Goal: Task Accomplishment & Management: Manage account settings

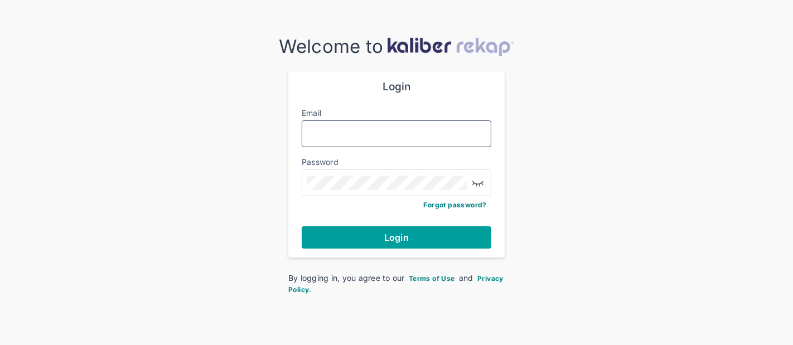
type input "**********"
click at [397, 238] on span "Login" at bounding box center [396, 237] width 25 height 11
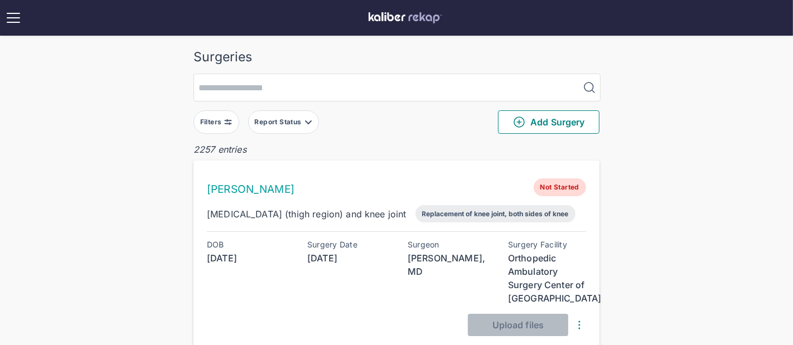
click at [220, 118] on div "Filters" at bounding box center [212, 122] width 24 height 9
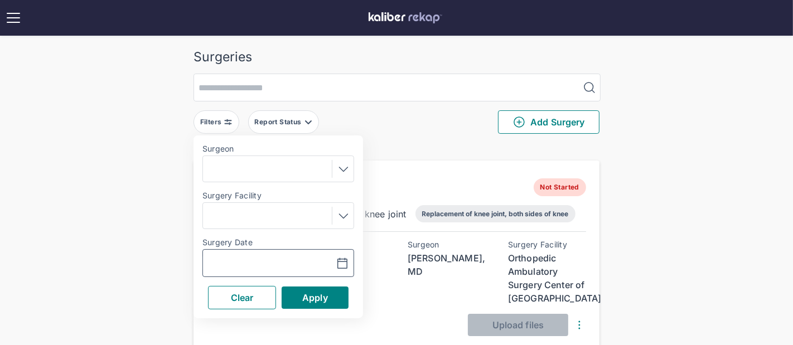
click at [259, 258] on input "text" at bounding box center [239, 262] width 65 height 13
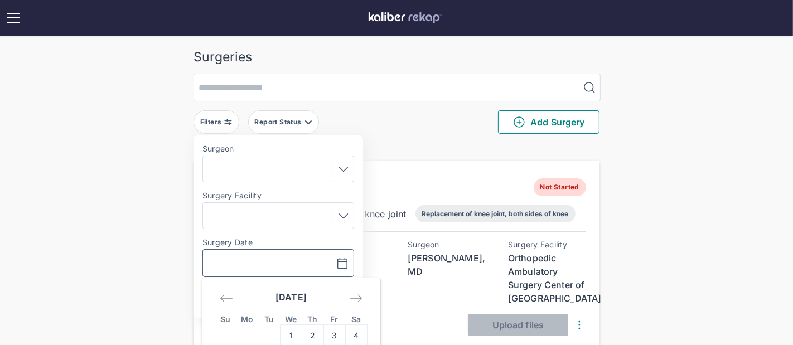
scroll to position [84, 0]
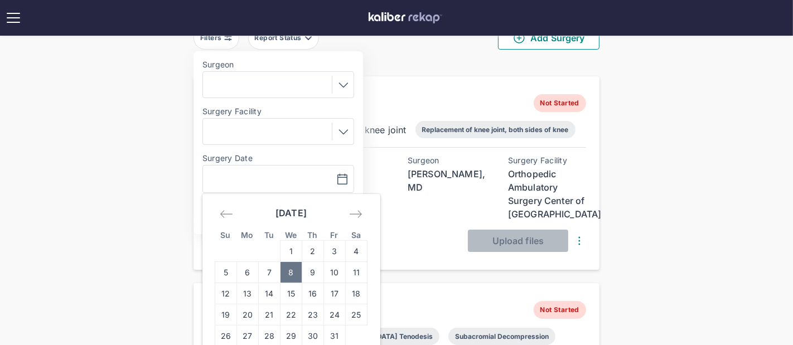
click at [286, 269] on td "8" at bounding box center [291, 272] width 22 height 21
type input "**********"
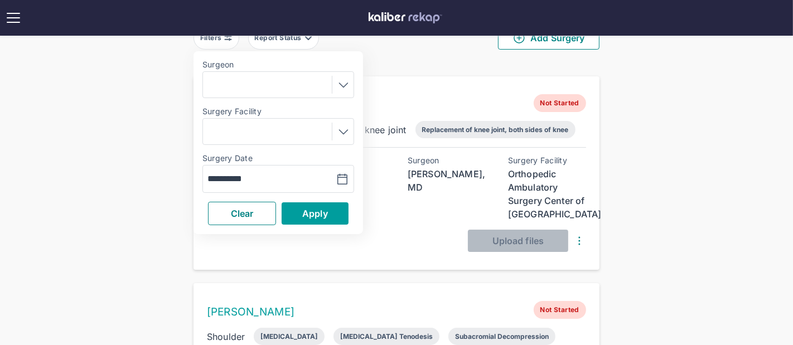
click at [305, 208] on span "Apply" at bounding box center [315, 213] width 26 height 11
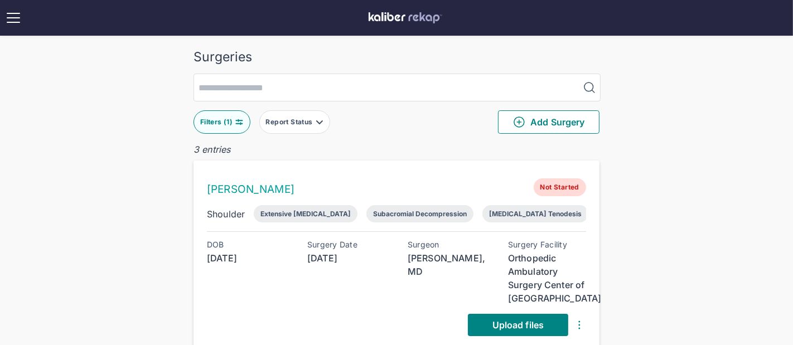
click at [238, 127] on button "Filters ( 1 )" at bounding box center [221, 121] width 57 height 23
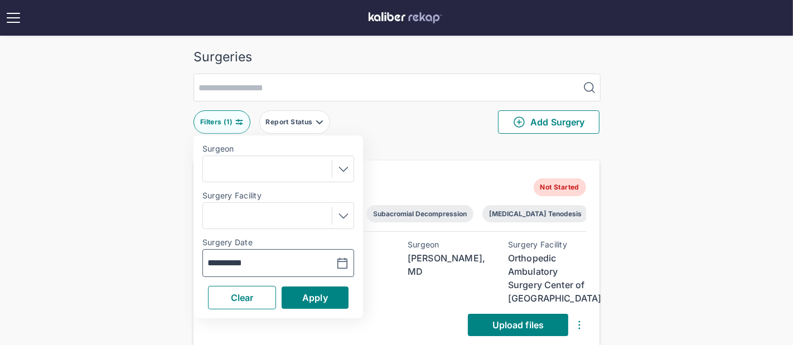
click at [248, 258] on input "**********" at bounding box center [239, 262] width 65 height 13
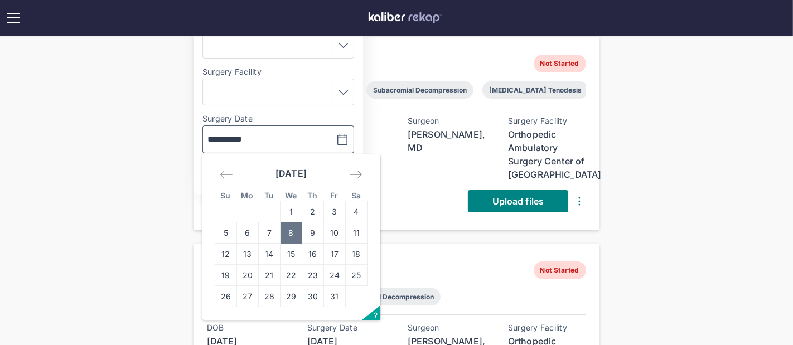
scroll to position [173, 0]
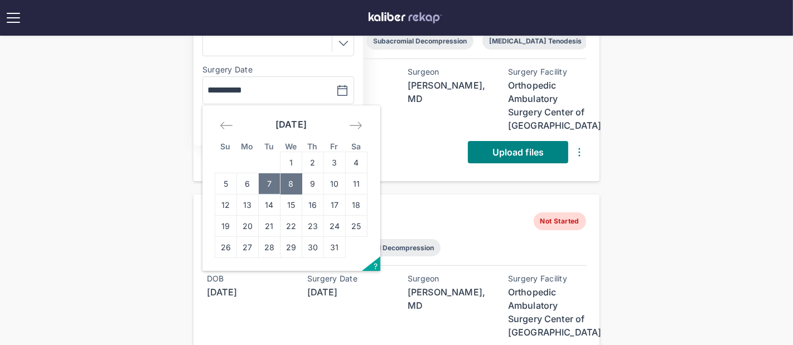
click at [262, 183] on td "7" at bounding box center [270, 183] width 22 height 21
type input "**********"
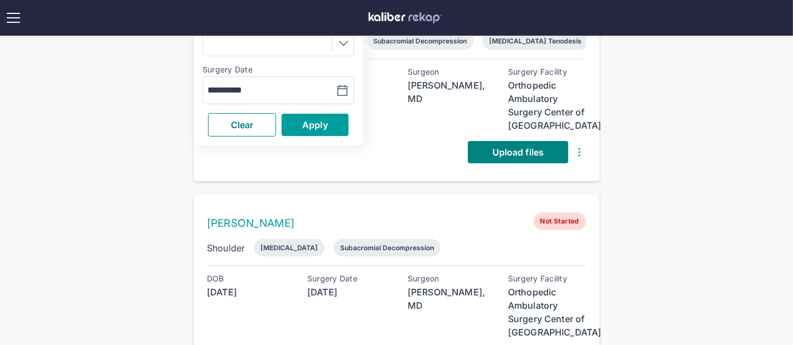
click at [301, 129] on button "Apply" at bounding box center [314, 125] width 67 height 22
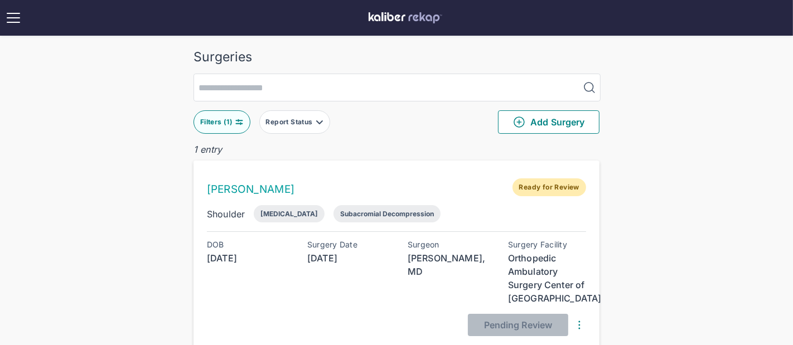
click at [231, 121] on div "Filters ( 1 )" at bounding box center [217, 122] width 35 height 9
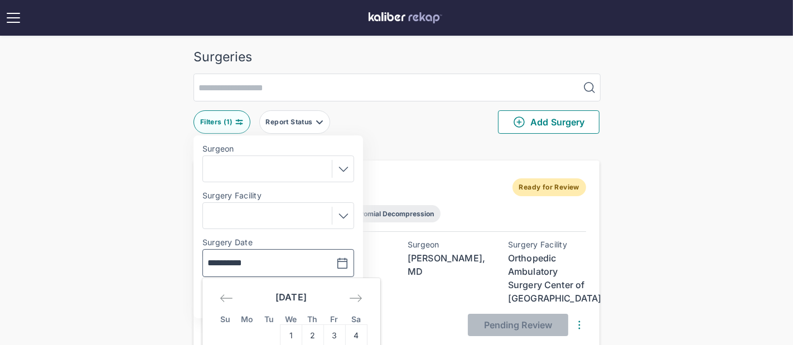
click at [245, 258] on input "**********" at bounding box center [239, 262] width 65 height 13
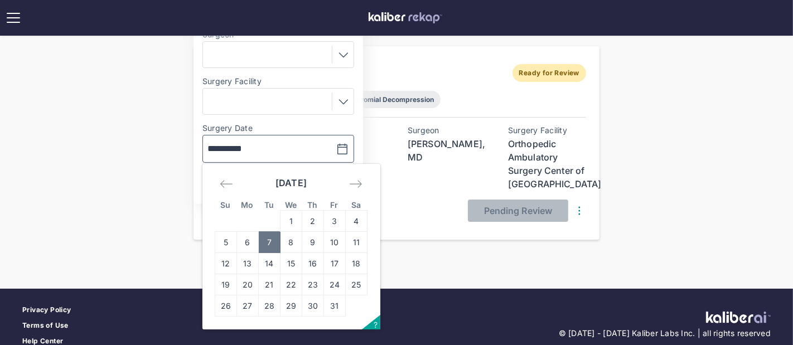
scroll to position [125, 0]
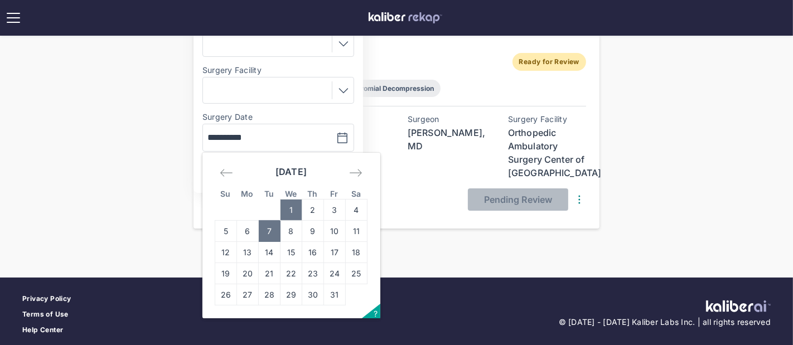
click at [285, 217] on td "1" at bounding box center [291, 210] width 22 height 21
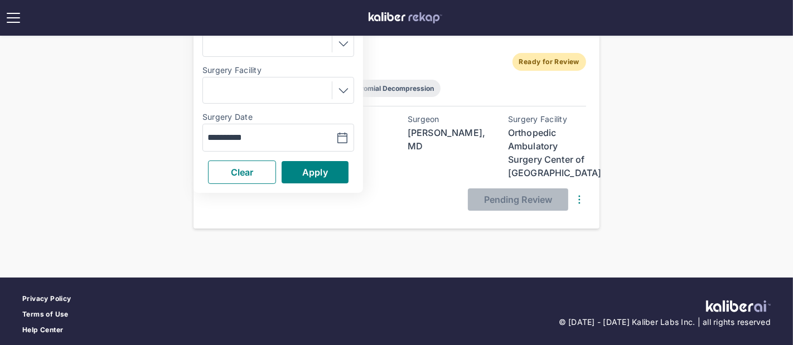
click at [305, 158] on div "**********" at bounding box center [277, 101] width 169 height 183
click at [268, 133] on input "**********" at bounding box center [239, 137] width 65 height 13
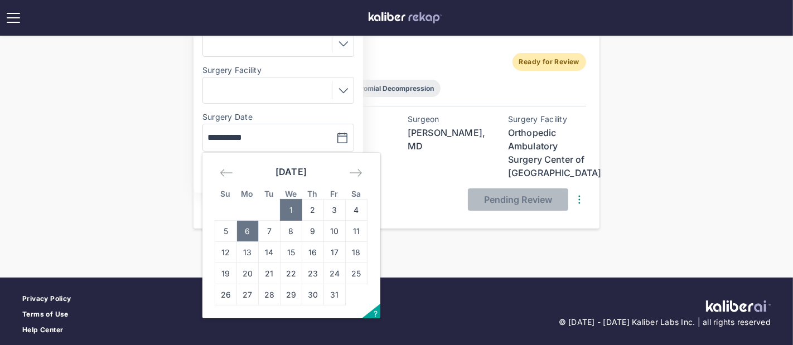
click at [249, 231] on td "6" at bounding box center [248, 231] width 22 height 21
type input "**********"
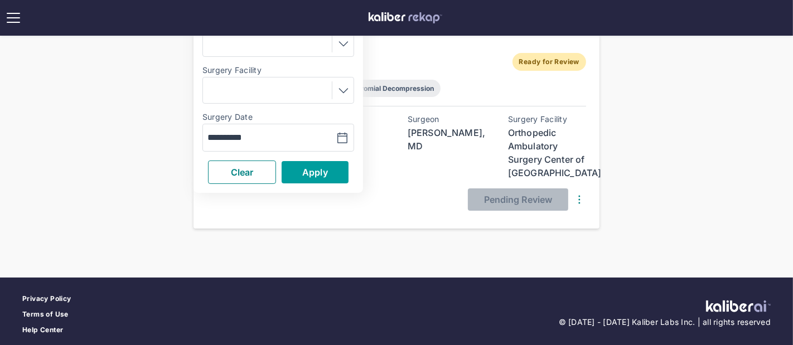
click at [304, 170] on span "Apply" at bounding box center [315, 172] width 26 height 11
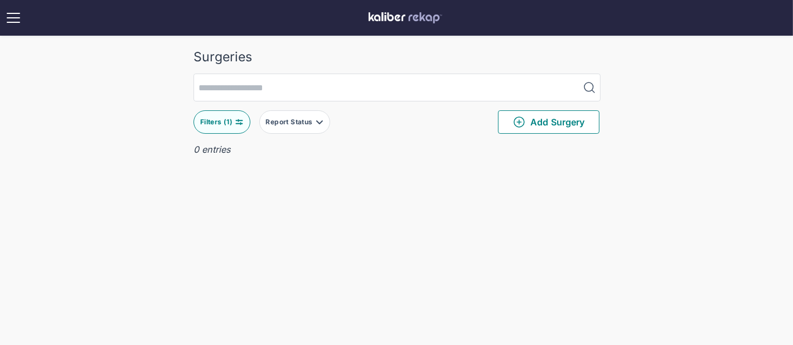
click at [241, 126] on button "Filters ( 1 )" at bounding box center [221, 121] width 57 height 23
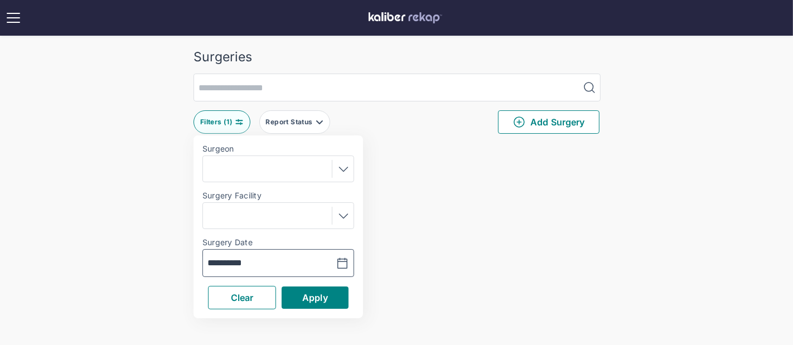
click at [236, 259] on input "**********" at bounding box center [239, 262] width 65 height 13
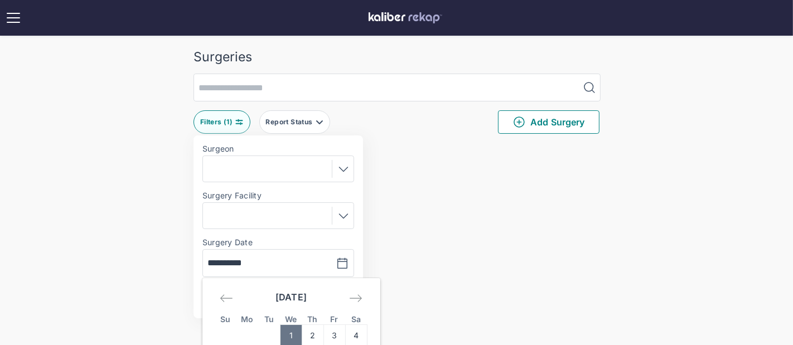
click at [289, 328] on td "1" at bounding box center [291, 335] width 22 height 21
type input "**********"
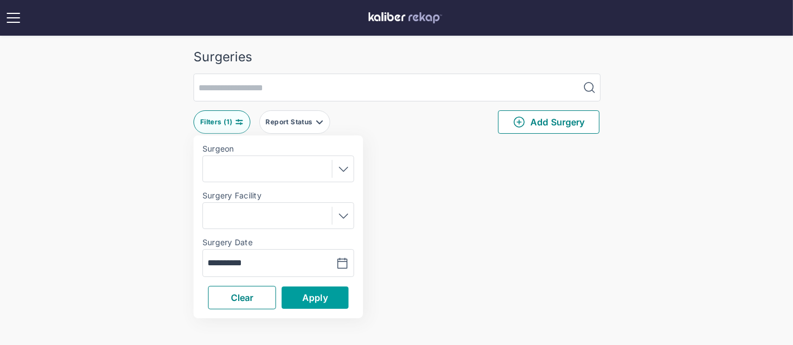
click at [300, 300] on button "Apply" at bounding box center [314, 297] width 67 height 22
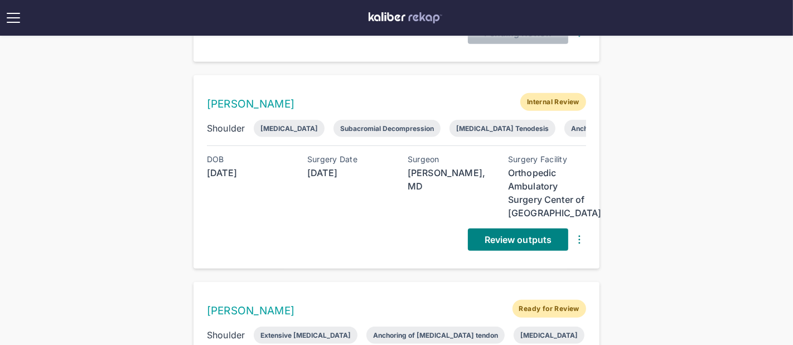
scroll to position [665, 0]
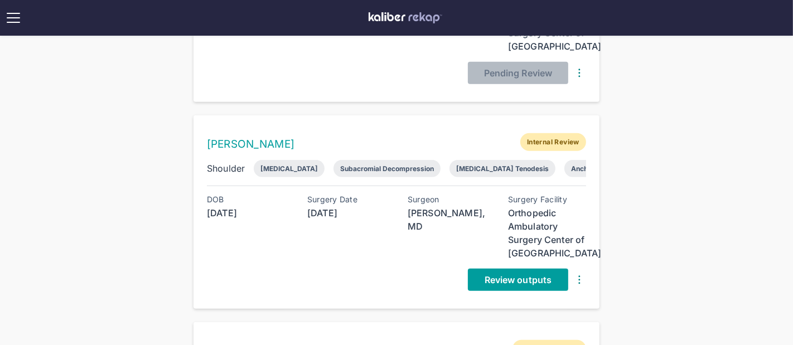
click at [492, 277] on span "Review outputs" at bounding box center [517, 279] width 67 height 11
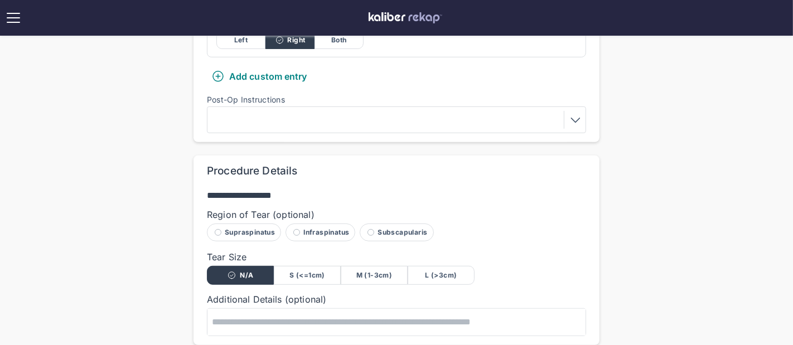
scroll to position [594, 0]
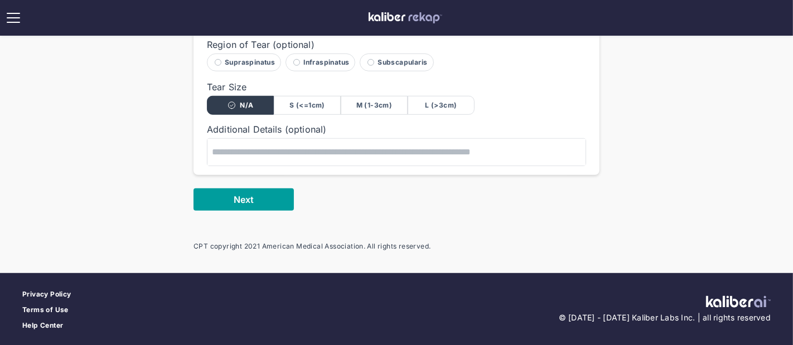
click at [255, 198] on button "Next" at bounding box center [243, 199] width 100 height 22
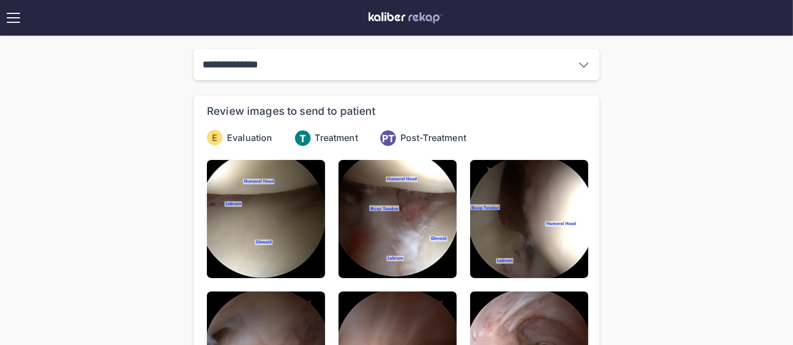
click at [255, 198] on img at bounding box center [266, 219] width 118 height 118
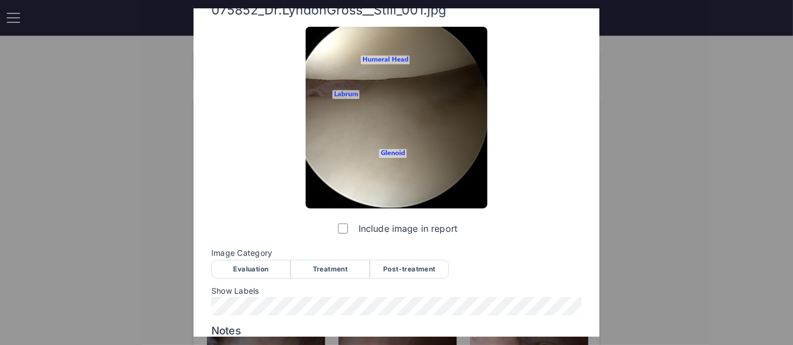
scroll to position [48, 0]
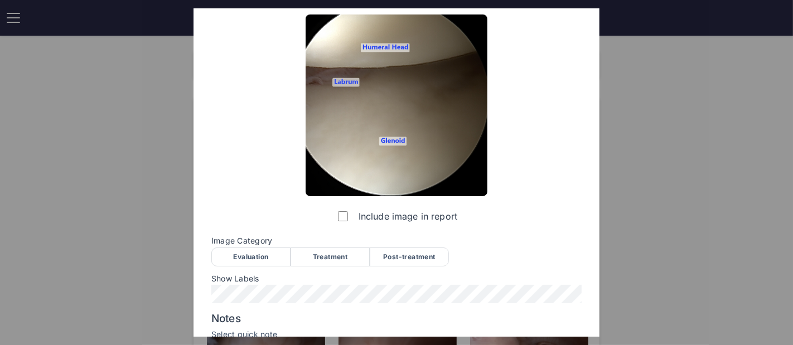
click at [251, 254] on div "Evaluation" at bounding box center [250, 256] width 79 height 19
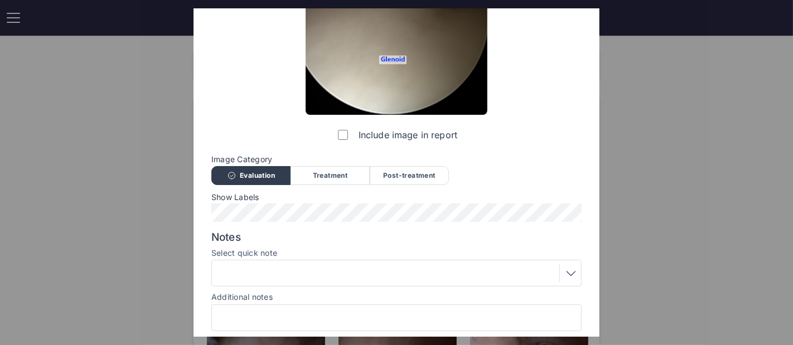
scroll to position [169, 0]
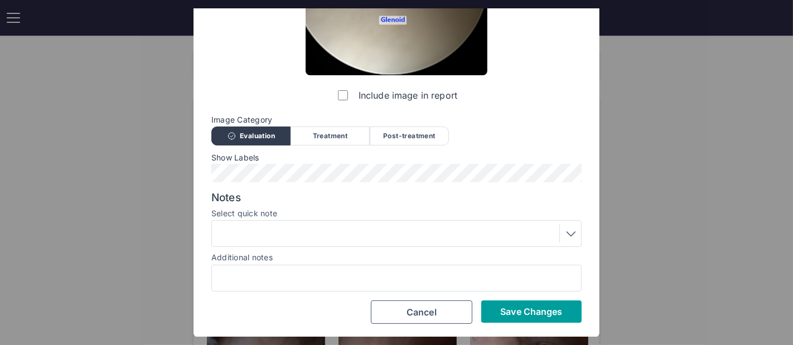
click at [530, 314] on span "Save Changes" at bounding box center [531, 311] width 62 height 11
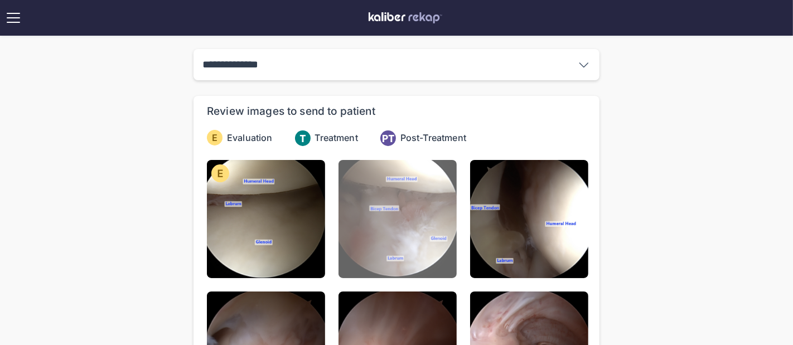
click at [419, 217] on img at bounding box center [397, 219] width 118 height 118
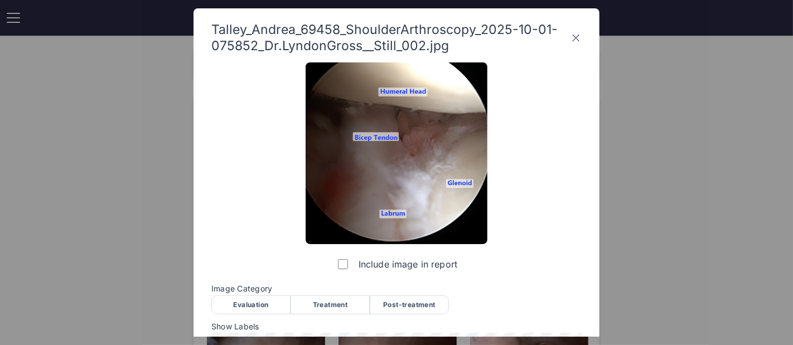
click at [261, 299] on div "Evaluation" at bounding box center [250, 304] width 79 height 19
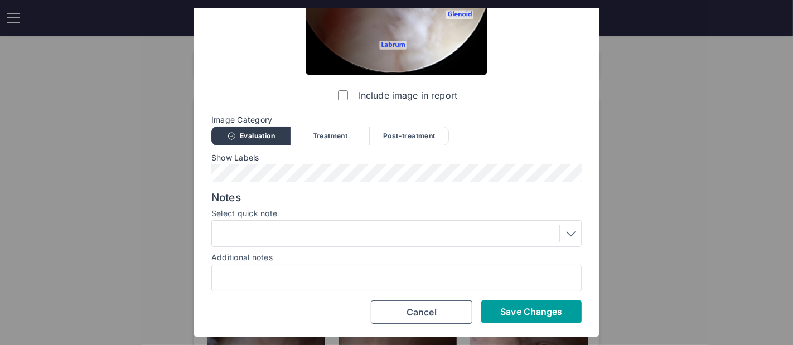
click at [542, 301] on button "Save Changes" at bounding box center [531, 311] width 100 height 22
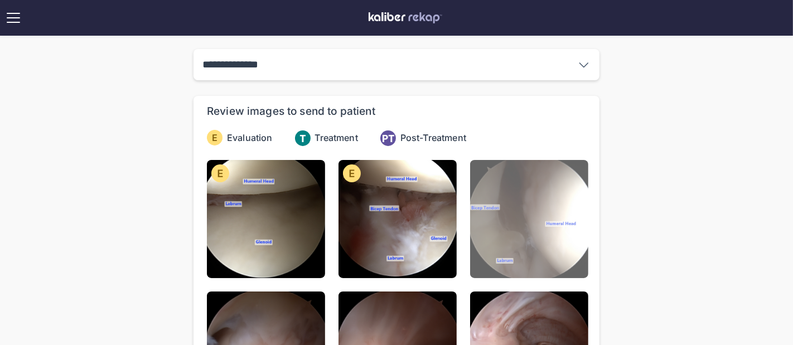
click at [527, 228] on img at bounding box center [529, 219] width 118 height 118
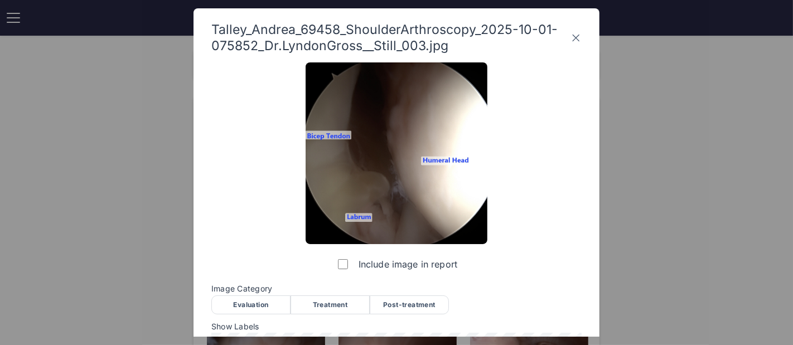
click at [248, 305] on div "Evaluation" at bounding box center [250, 304] width 79 height 19
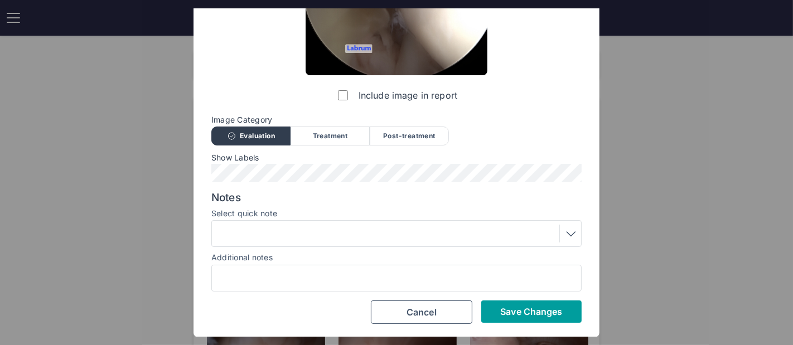
click at [502, 301] on button "Save Changes" at bounding box center [531, 311] width 100 height 22
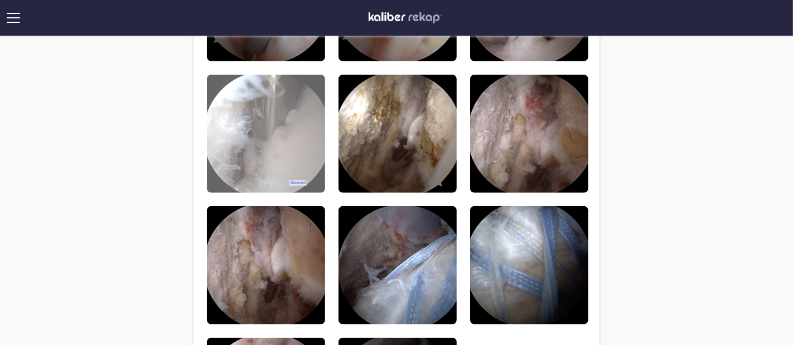
scroll to position [795, 0]
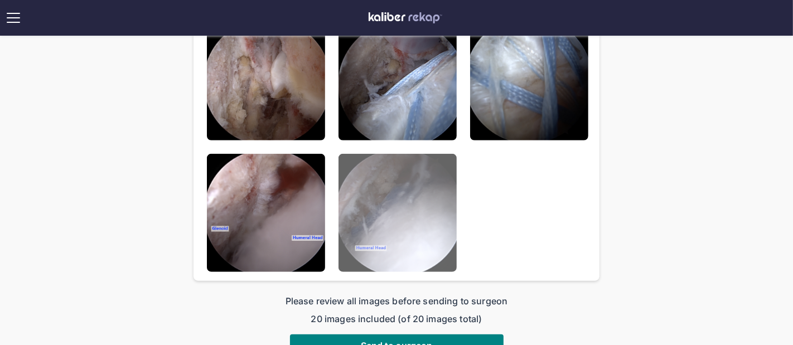
click at [382, 235] on img at bounding box center [397, 213] width 118 height 118
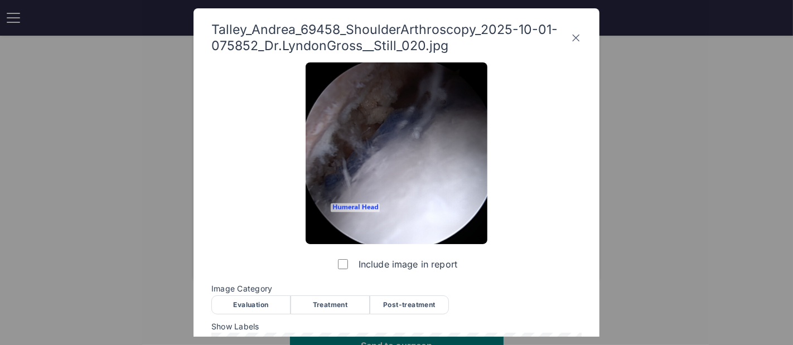
click at [411, 278] on div "Include image in report Image Category Evaluation Treatment Post-treatment Eval…" at bounding box center [396, 277] width 370 height 431
click at [417, 303] on div "Post-treatment" at bounding box center [409, 304] width 79 height 19
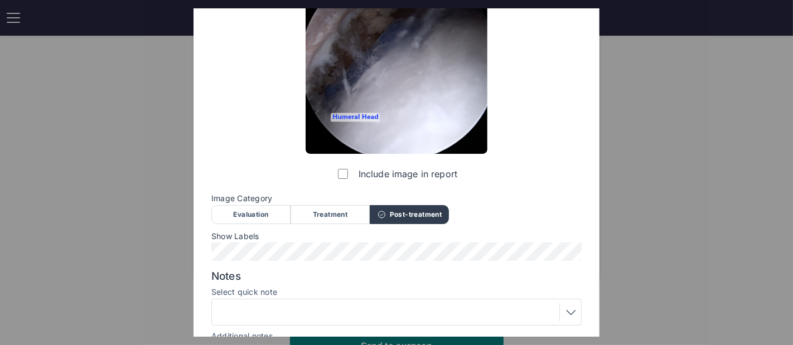
scroll to position [148, 0]
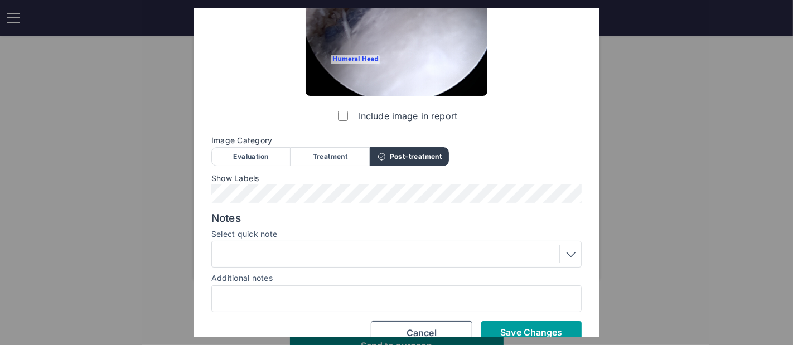
click at [514, 327] on span "Save Changes" at bounding box center [531, 332] width 62 height 11
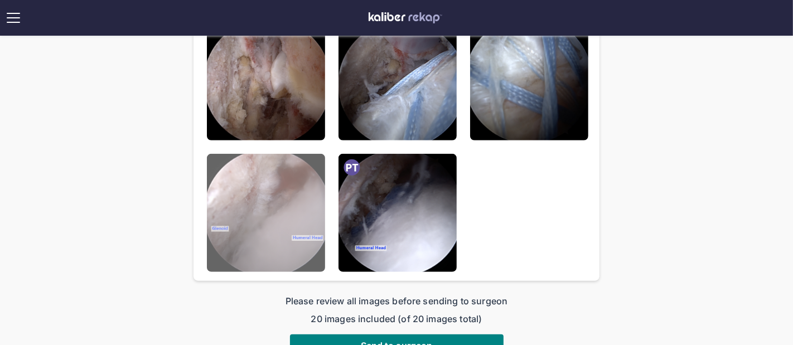
click at [309, 222] on img at bounding box center [266, 213] width 118 height 118
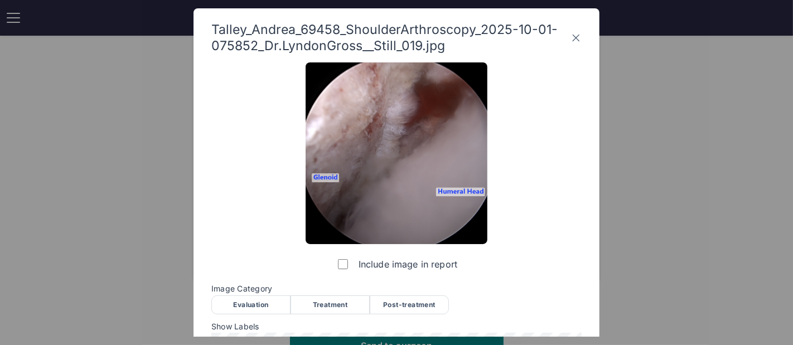
click at [402, 303] on div "Post-treatment" at bounding box center [409, 304] width 79 height 19
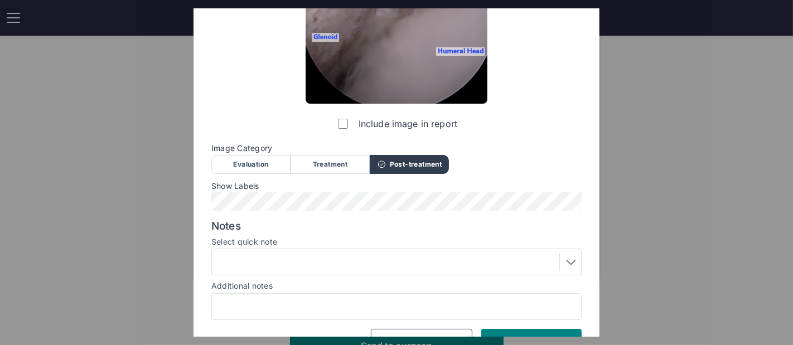
scroll to position [169, 0]
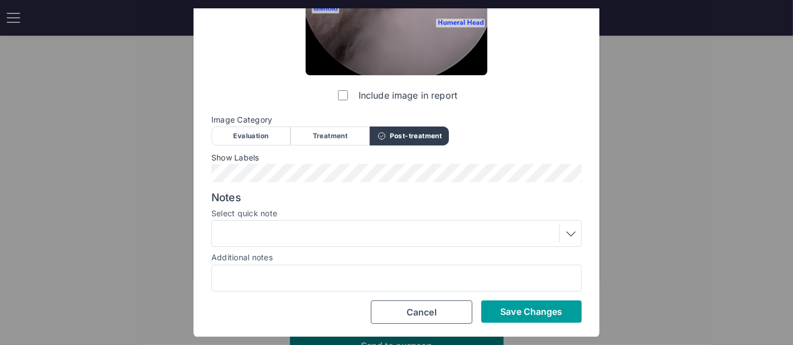
click at [521, 319] on button "Save Changes" at bounding box center [531, 311] width 100 height 22
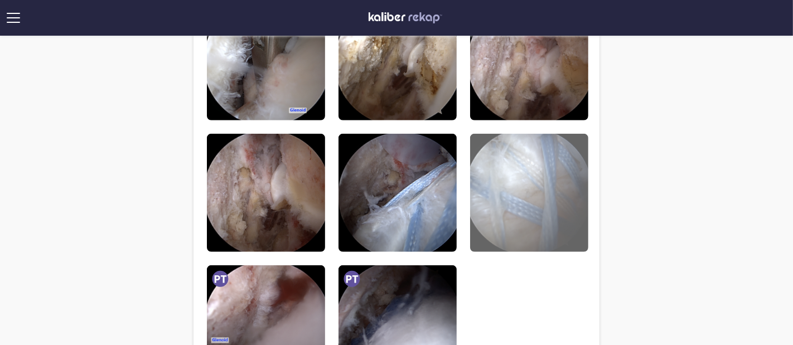
scroll to position [733, 0]
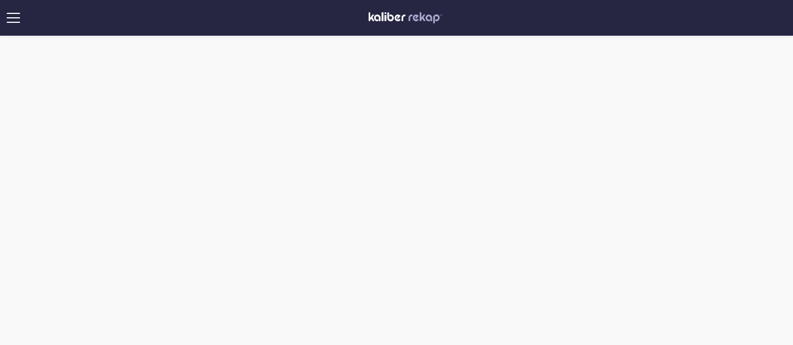
scroll to position [191, 0]
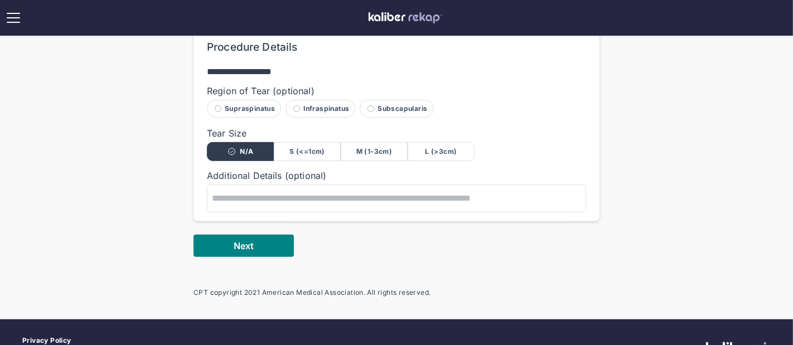
scroll to position [576, 0]
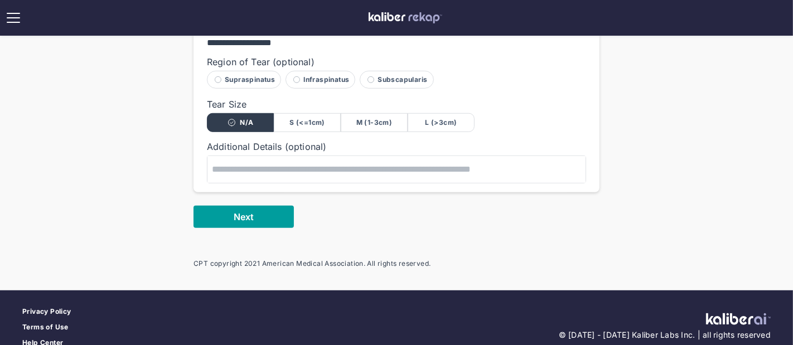
click at [266, 214] on button "Next" at bounding box center [243, 217] width 100 height 22
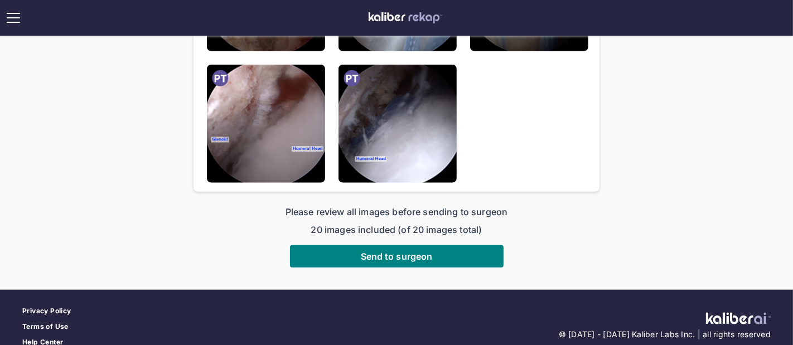
scroll to position [883, 0]
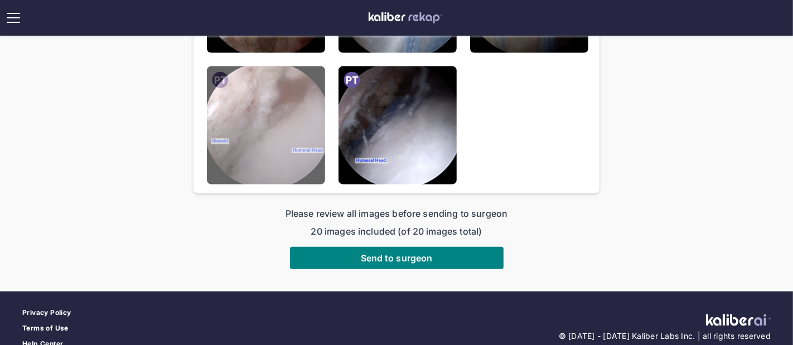
click at [265, 159] on img at bounding box center [266, 125] width 118 height 118
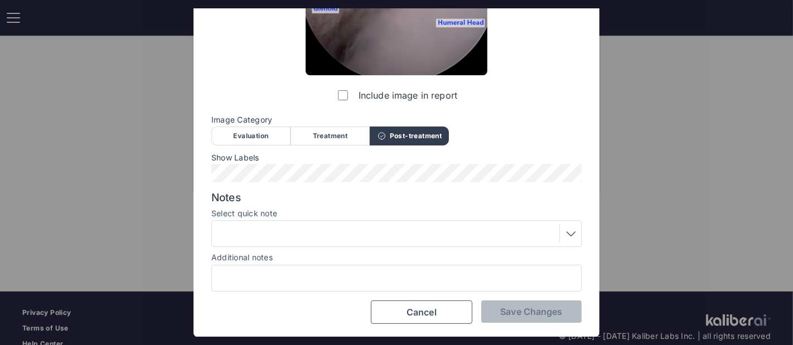
scroll to position [0, 0]
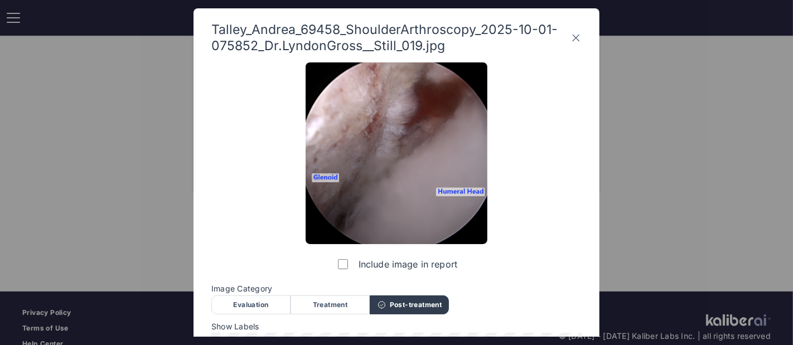
click at [577, 35] on icon at bounding box center [575, 38] width 11 height 18
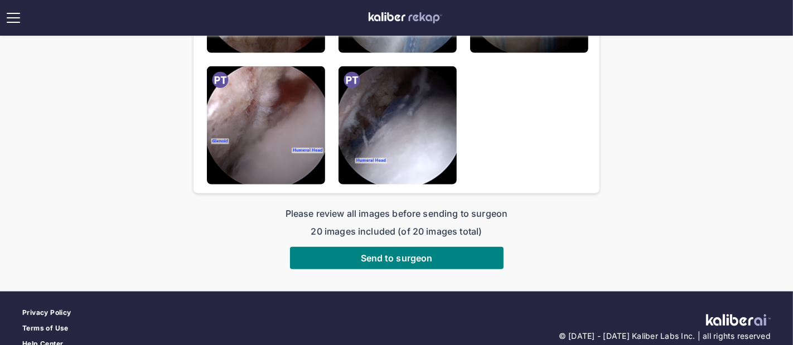
scroll to position [750, 0]
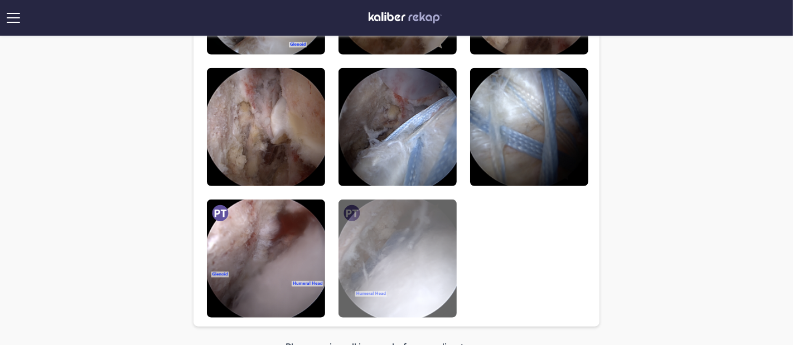
click at [373, 260] on img at bounding box center [397, 259] width 118 height 118
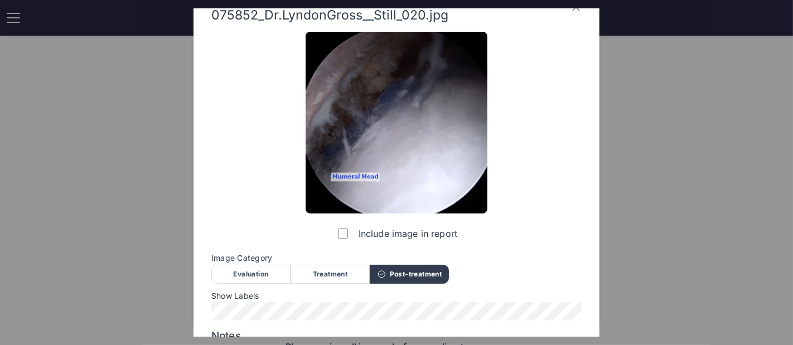
scroll to position [169, 0]
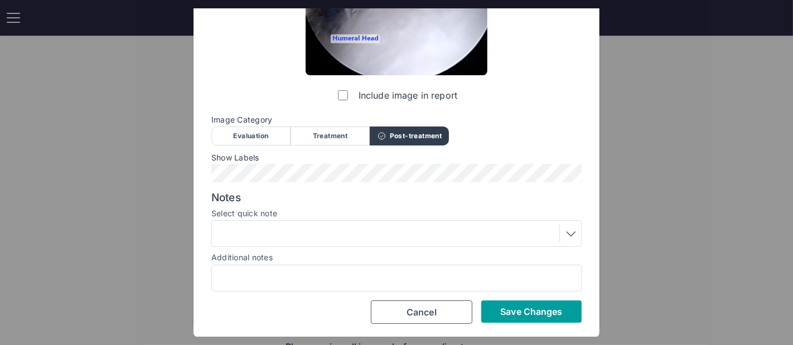
click at [516, 315] on span "Save Changes" at bounding box center [531, 311] width 62 height 11
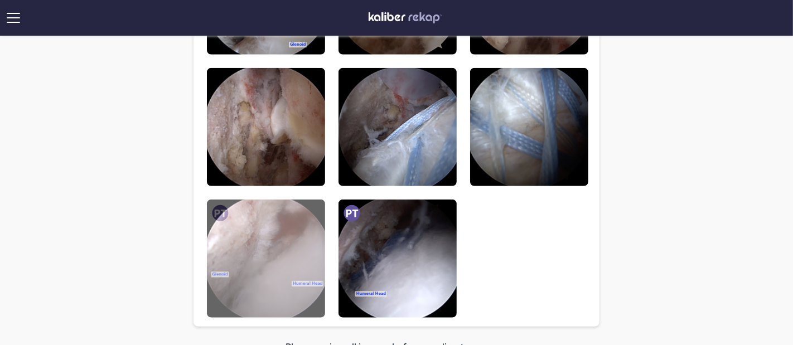
click at [323, 246] on img at bounding box center [266, 259] width 118 height 118
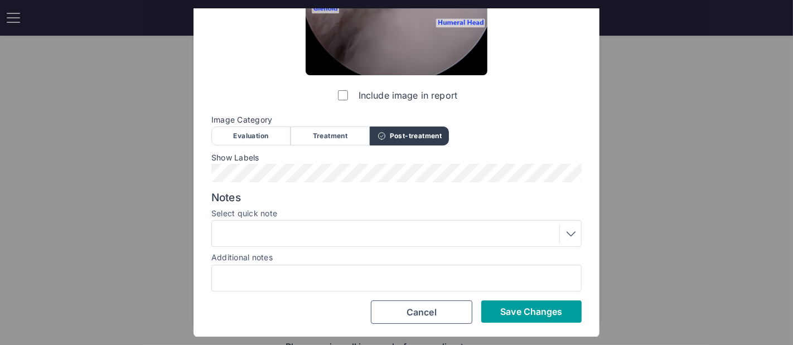
click at [512, 310] on span "Save Changes" at bounding box center [531, 311] width 62 height 11
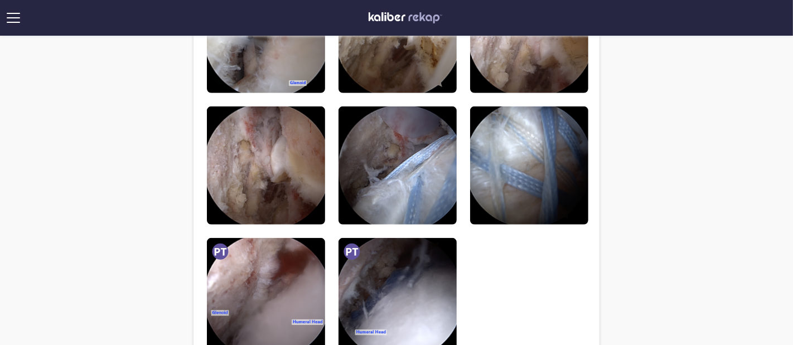
scroll to position [755, 0]
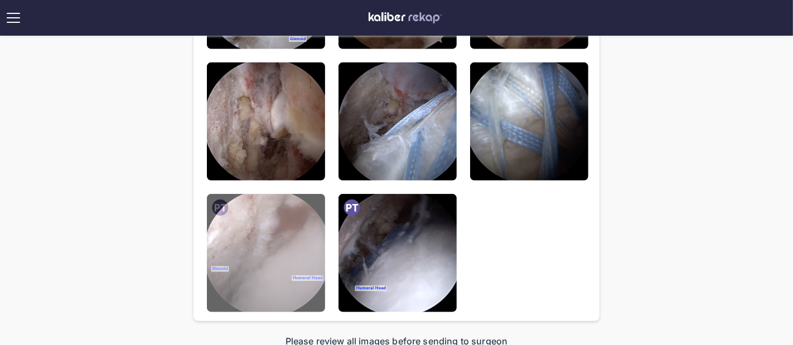
click at [235, 233] on img at bounding box center [266, 253] width 118 height 118
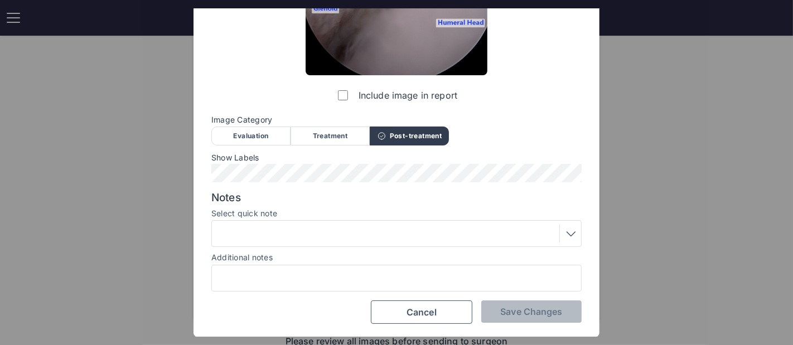
click at [318, 240] on div at bounding box center [396, 234] width 362 height 18
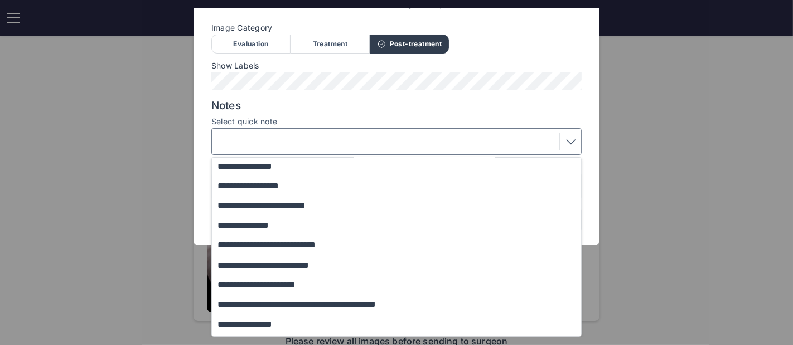
scroll to position [17, 0]
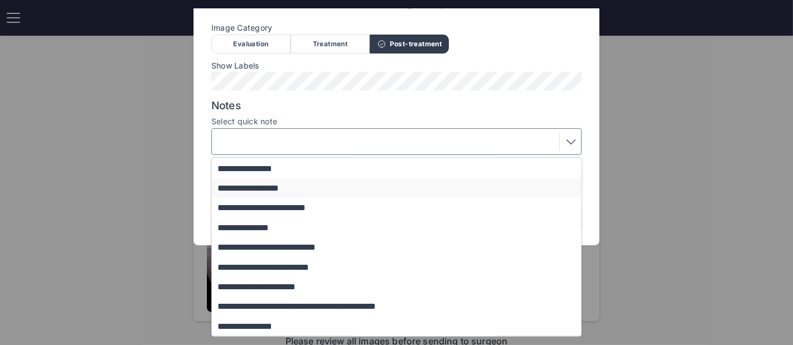
click at [313, 184] on button "**********" at bounding box center [402, 188] width 380 height 20
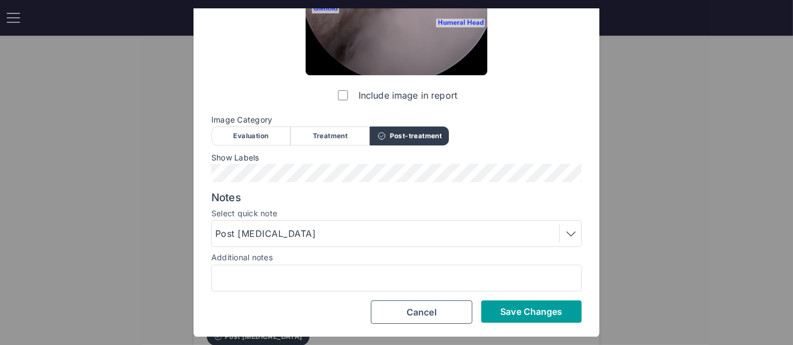
click at [527, 309] on span "Save Changes" at bounding box center [531, 311] width 62 height 11
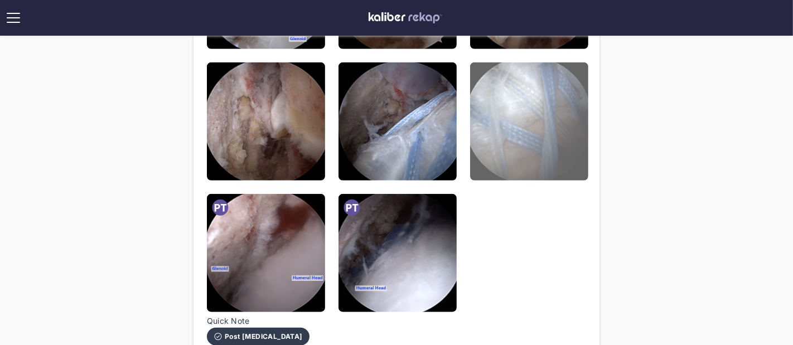
click at [518, 141] on img at bounding box center [529, 121] width 118 height 118
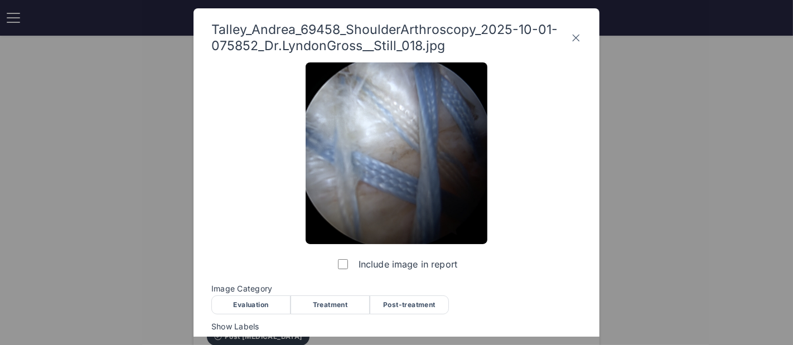
click at [250, 303] on div "Evaluation" at bounding box center [250, 304] width 79 height 19
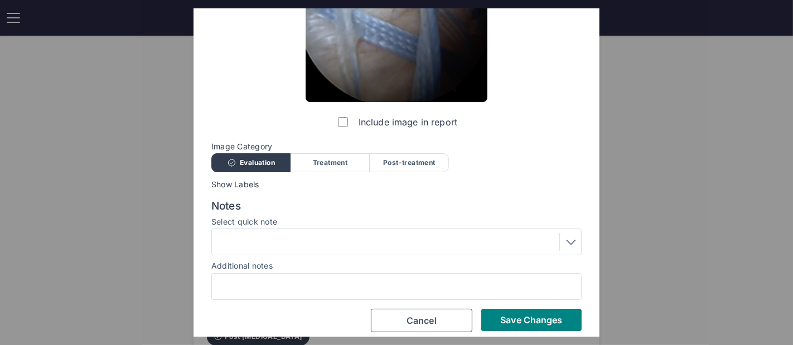
scroll to position [150, 0]
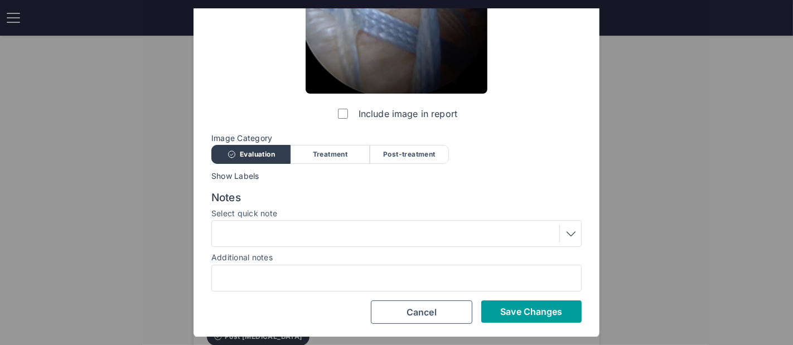
click at [542, 318] on button "Save Changes" at bounding box center [531, 311] width 100 height 22
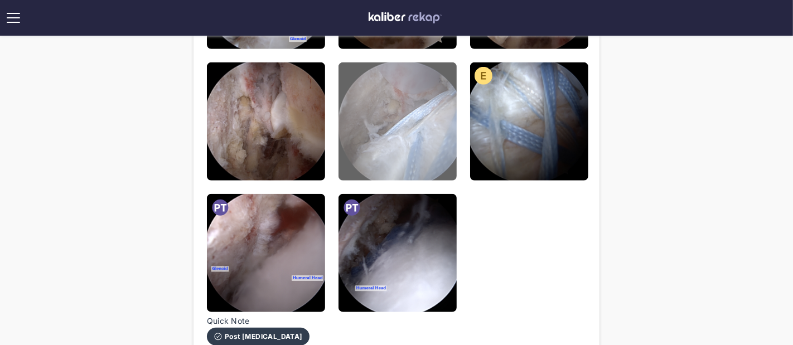
click at [426, 156] on img at bounding box center [397, 121] width 118 height 118
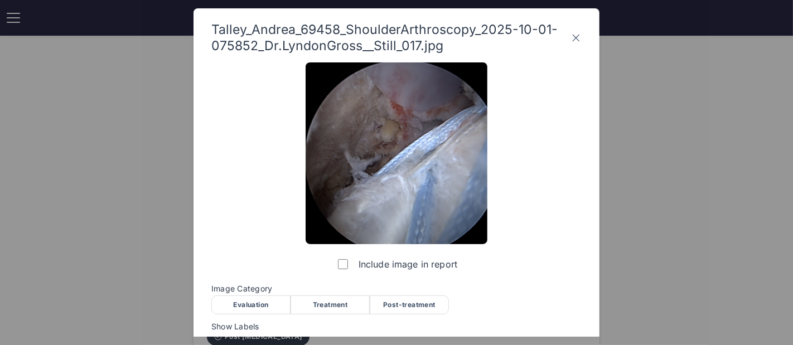
click at [273, 294] on div "Image Category Evaluation Treatment Post-treatment Evaluation Treatment Post-tr…" at bounding box center [396, 298] width 370 height 29
click at [270, 304] on div "Evaluation" at bounding box center [250, 304] width 79 height 19
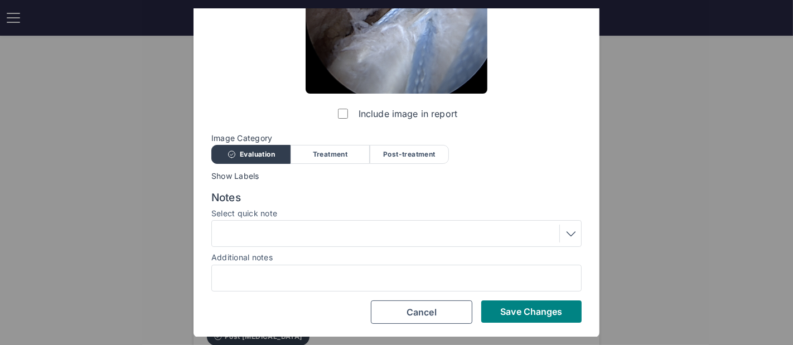
click at [329, 235] on div at bounding box center [396, 234] width 362 height 18
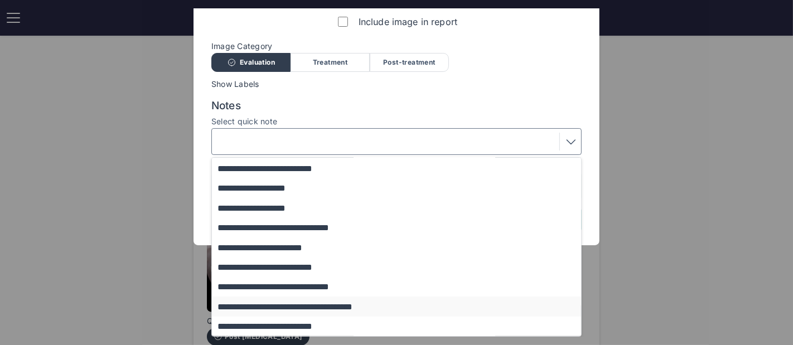
scroll to position [119, 0]
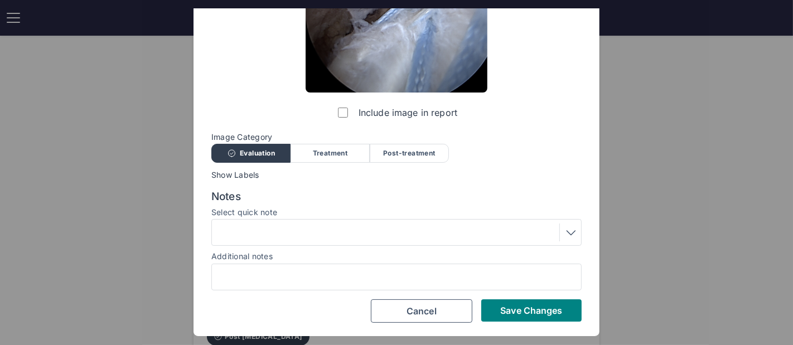
click at [406, 57] on div "Include image in report Image Category Evaluation Treatment Post-treatment Eval…" at bounding box center [396, 117] width 370 height 412
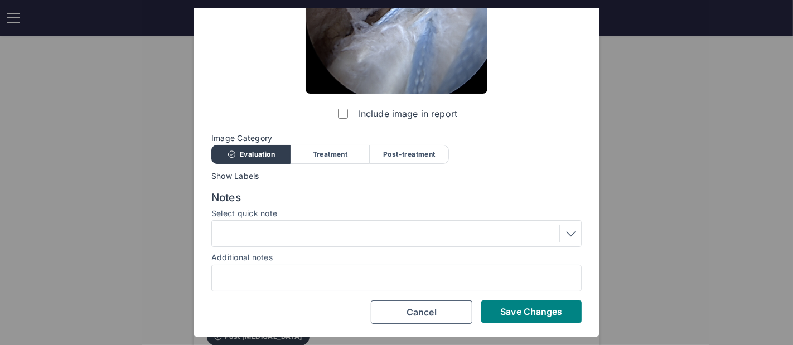
click at [394, 156] on div "Post-treatment" at bounding box center [409, 154] width 79 height 19
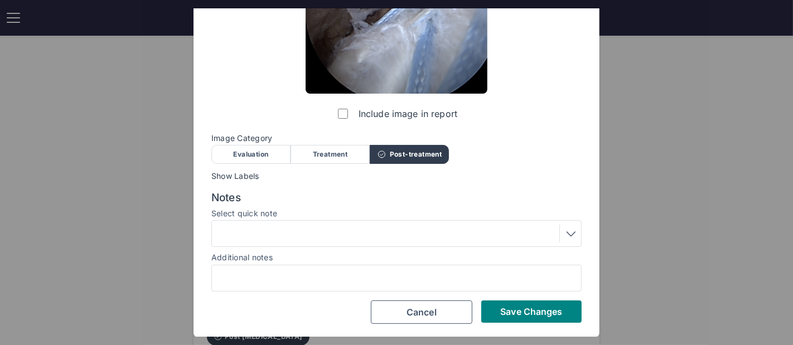
click at [351, 235] on div at bounding box center [396, 234] width 362 height 18
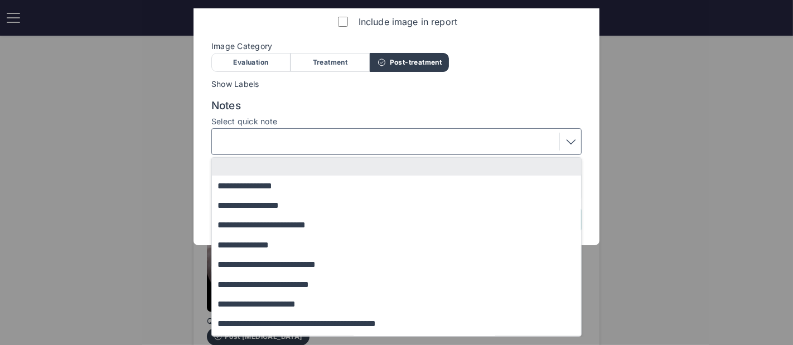
scroll to position [76, 0]
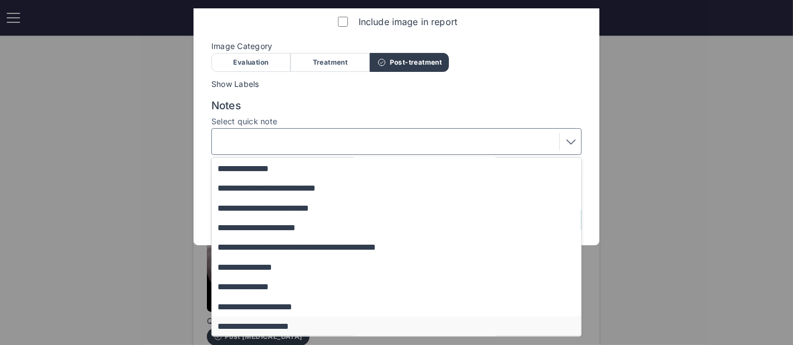
click at [335, 322] on button "**********" at bounding box center [402, 327] width 380 height 20
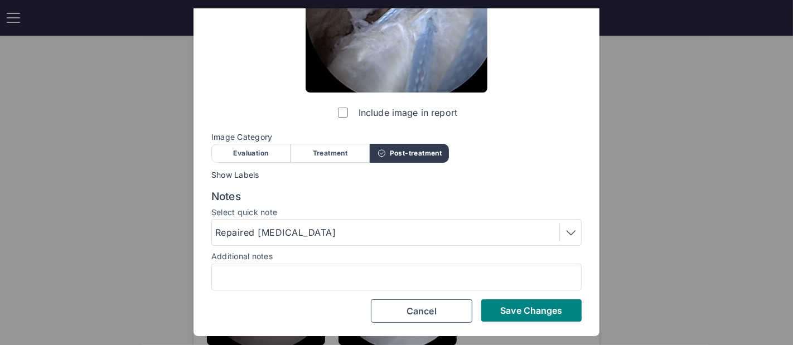
scroll to position [150, 0]
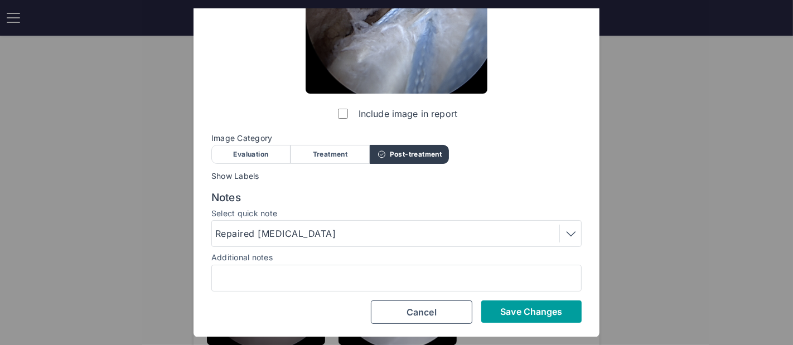
click at [533, 320] on button "Save Changes" at bounding box center [531, 311] width 100 height 22
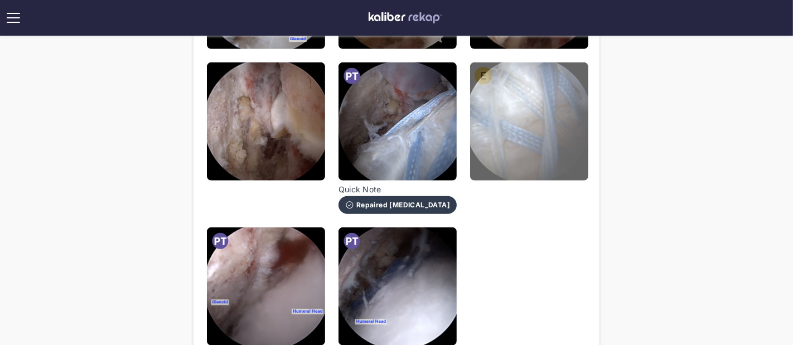
click at [520, 133] on img at bounding box center [529, 121] width 118 height 118
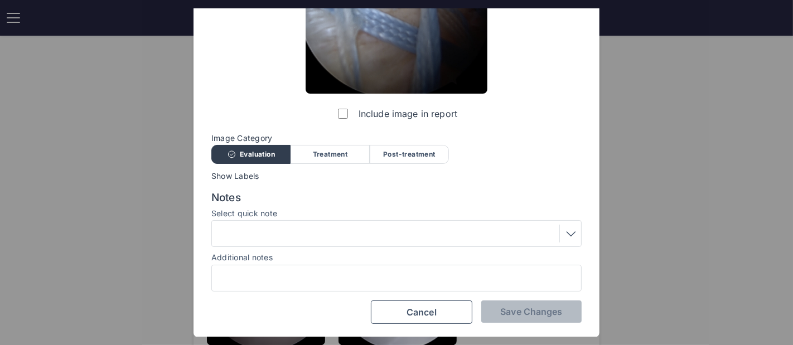
click at [305, 239] on div at bounding box center [396, 234] width 362 height 18
click at [425, 56] on div "Include image in report Image Category Evaluation Treatment Post-treatment Eval…" at bounding box center [396, 118] width 370 height 412
click at [387, 151] on div "Post-treatment" at bounding box center [409, 154] width 79 height 19
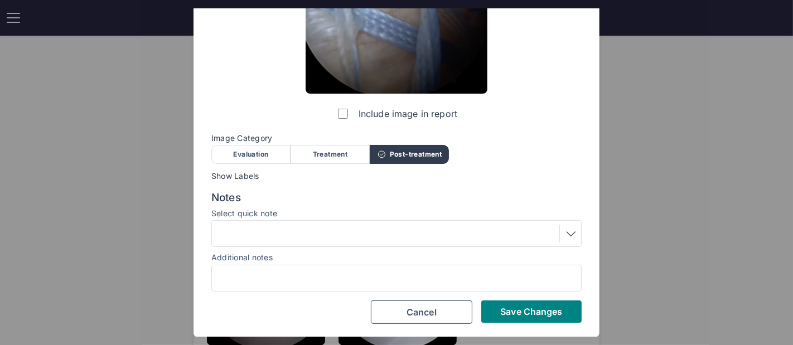
click at [340, 224] on div at bounding box center [396, 233] width 370 height 27
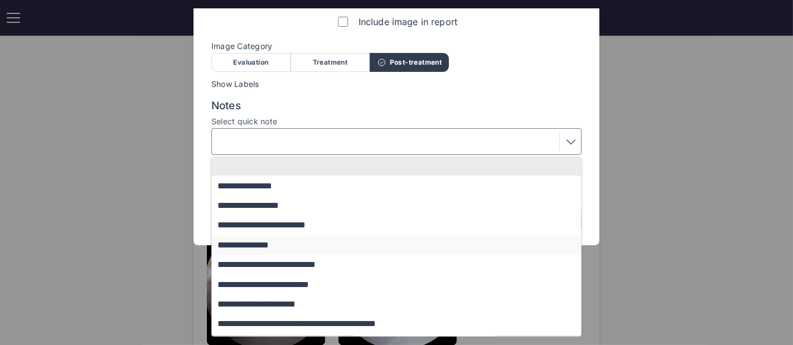
scroll to position [76, 0]
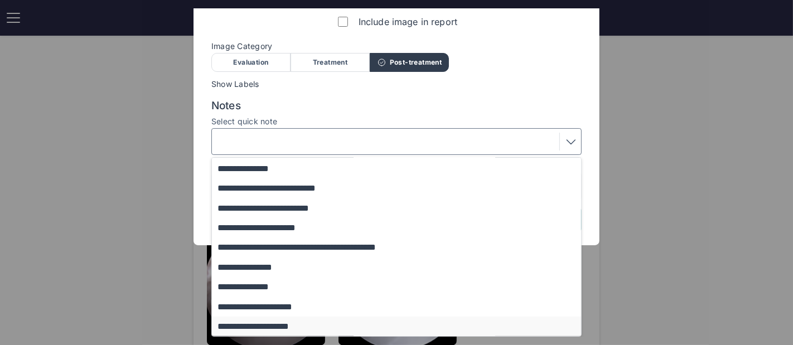
click at [324, 319] on button "**********" at bounding box center [402, 327] width 380 height 20
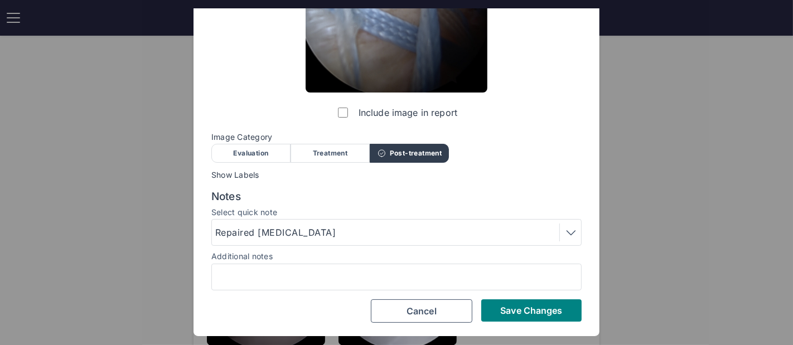
scroll to position [150, 0]
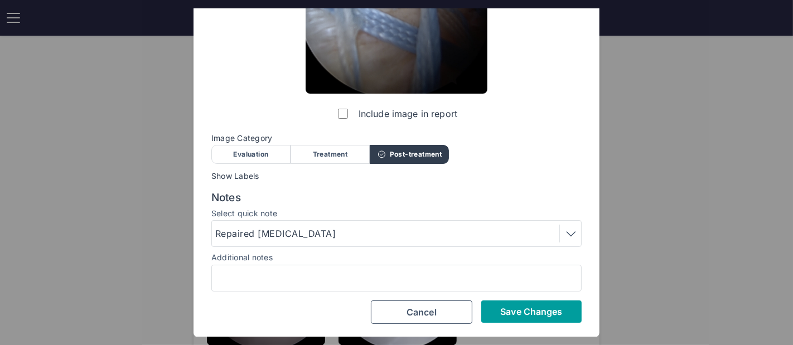
click at [514, 307] on span "Save Changes" at bounding box center [531, 311] width 62 height 11
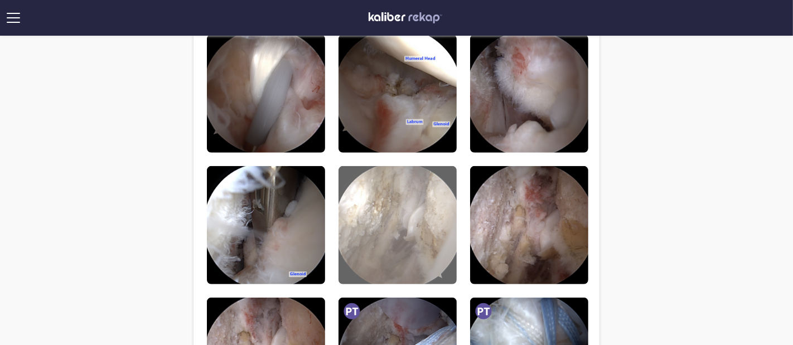
scroll to position [531, 0]
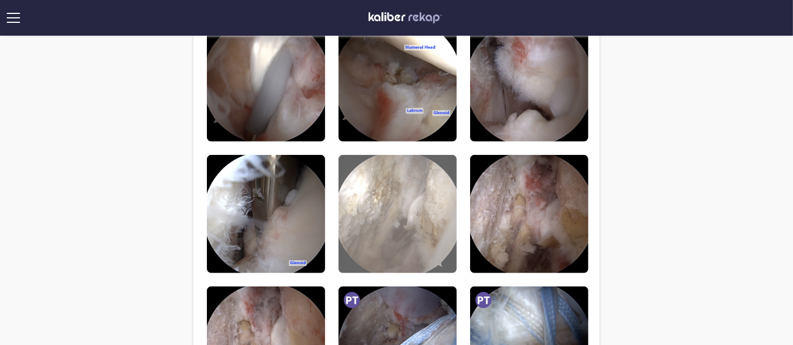
click at [399, 187] on img at bounding box center [397, 214] width 118 height 118
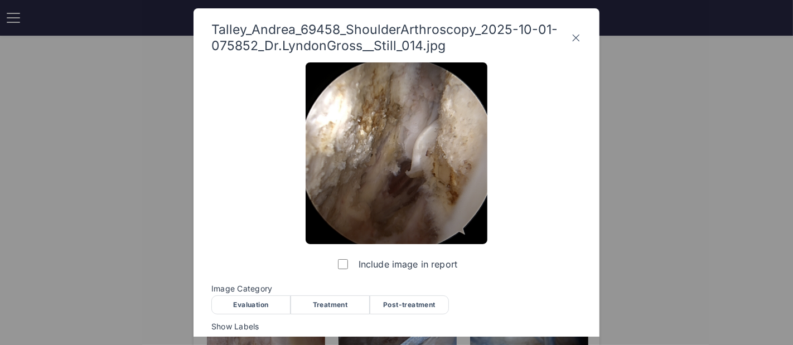
click at [269, 304] on div "Evaluation" at bounding box center [250, 304] width 79 height 19
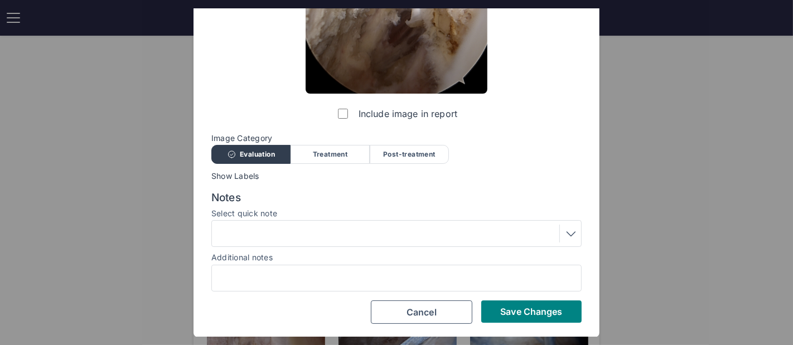
click at [347, 234] on div at bounding box center [396, 234] width 362 height 18
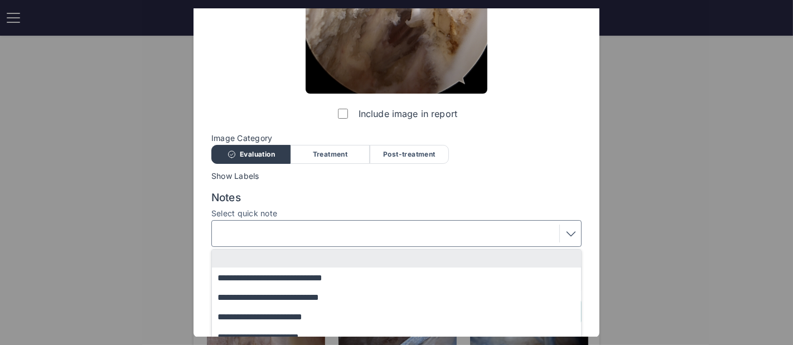
scroll to position [242, 0]
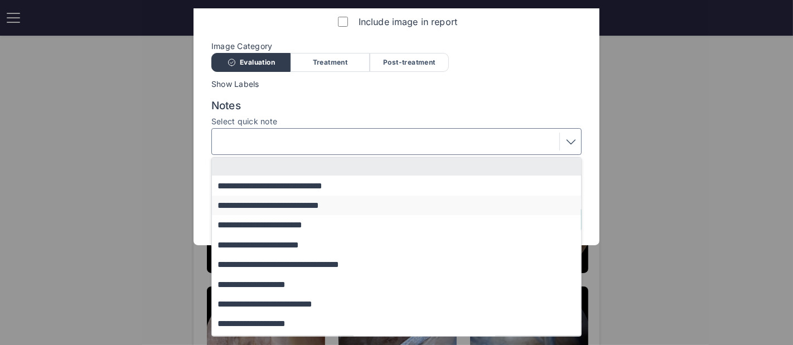
click at [315, 210] on button "**********" at bounding box center [402, 206] width 380 height 20
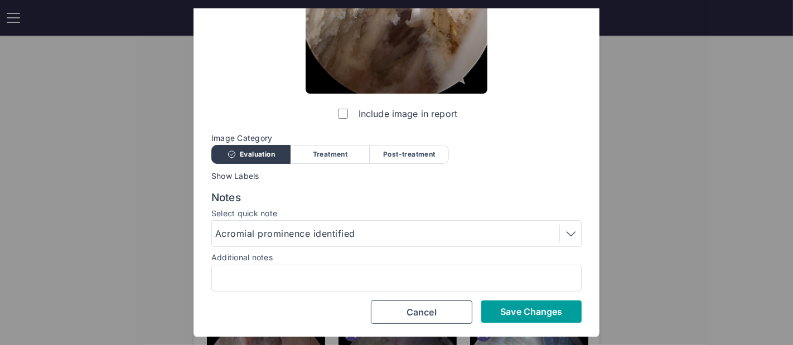
click at [547, 314] on span "Save Changes" at bounding box center [531, 311] width 62 height 11
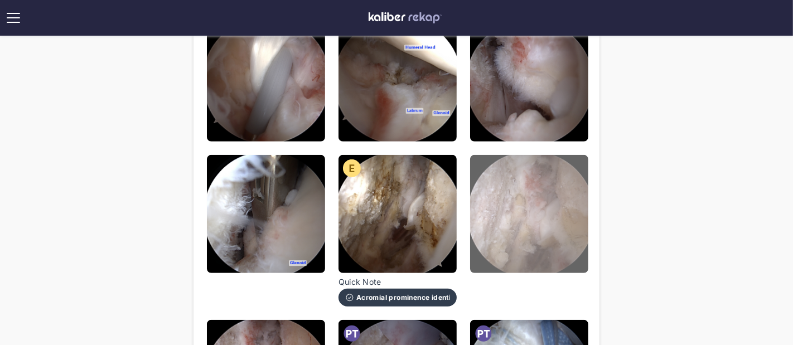
click at [541, 200] on img at bounding box center [529, 214] width 118 height 118
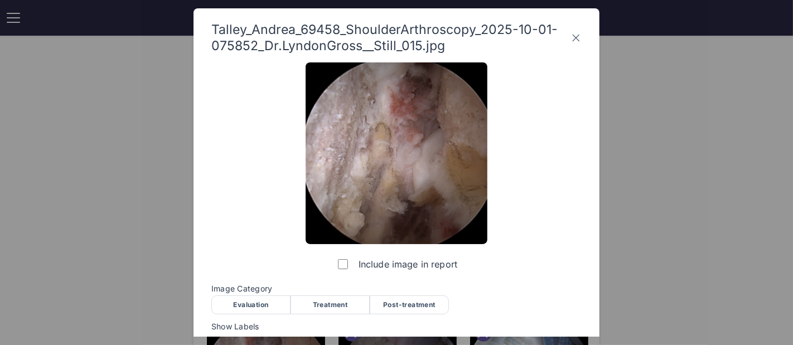
click at [417, 304] on div "Post-treatment" at bounding box center [409, 304] width 79 height 19
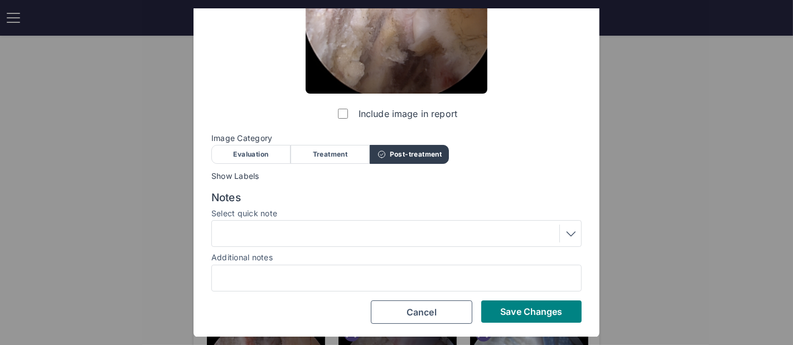
click at [334, 239] on div at bounding box center [396, 234] width 362 height 18
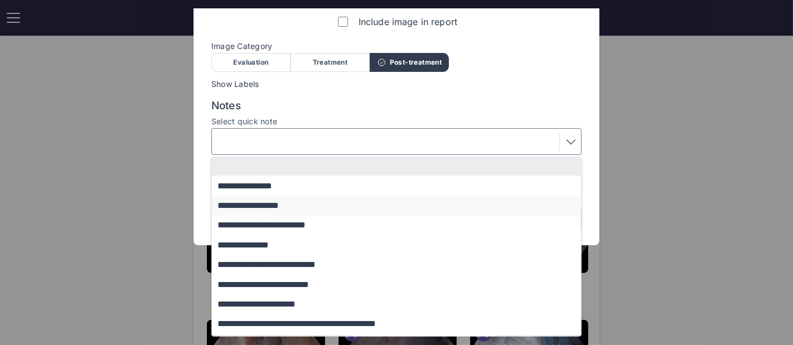
click at [296, 206] on button "**********" at bounding box center [402, 206] width 380 height 20
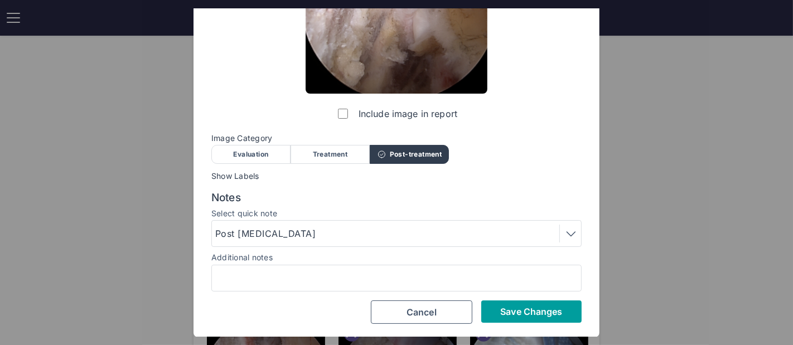
click at [503, 308] on span "Save Changes" at bounding box center [531, 311] width 62 height 11
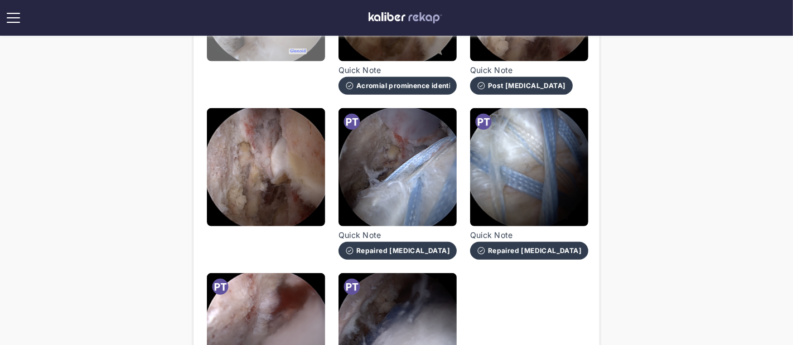
scroll to position [762, 0]
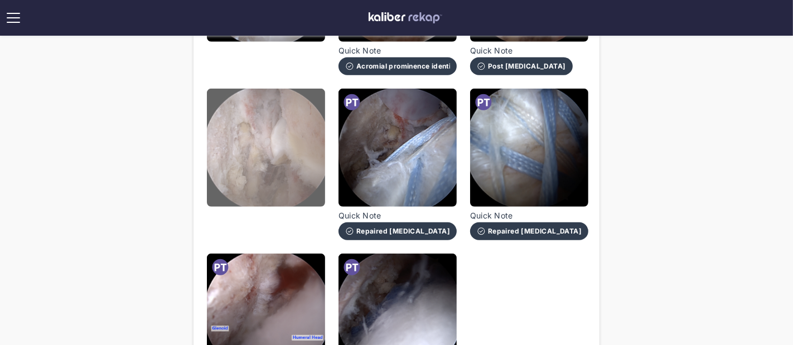
click at [251, 166] on img at bounding box center [266, 148] width 118 height 118
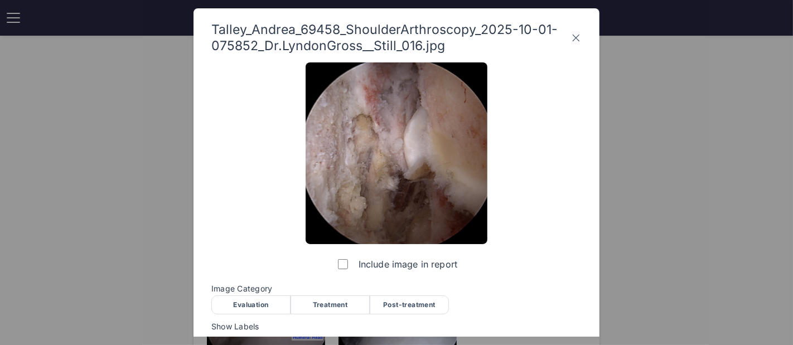
click at [416, 301] on div "Post-treatment" at bounding box center [409, 304] width 79 height 19
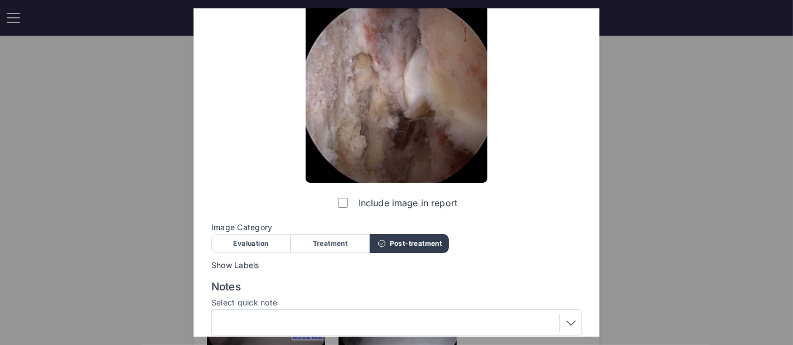
scroll to position [150, 0]
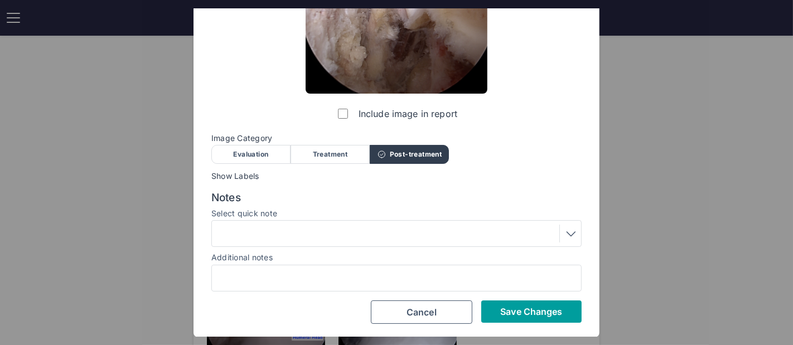
click at [500, 300] on button "Save Changes" at bounding box center [531, 311] width 100 height 22
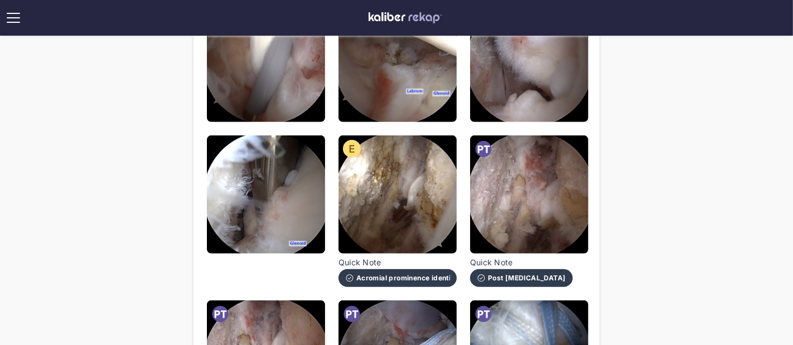
scroll to position [544, 0]
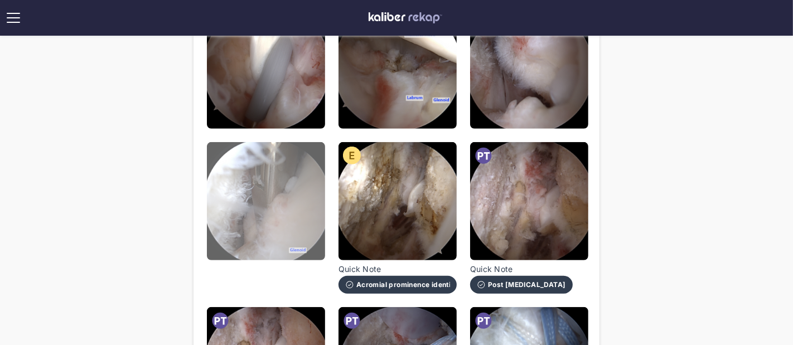
click at [222, 144] on img at bounding box center [266, 201] width 118 height 118
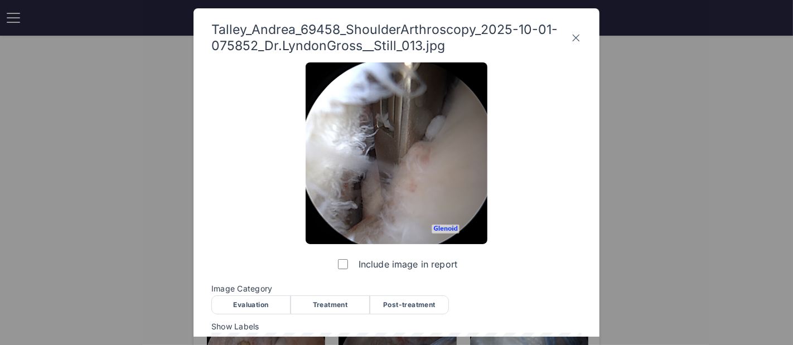
click at [326, 305] on div "Treatment" at bounding box center [329, 304] width 79 height 19
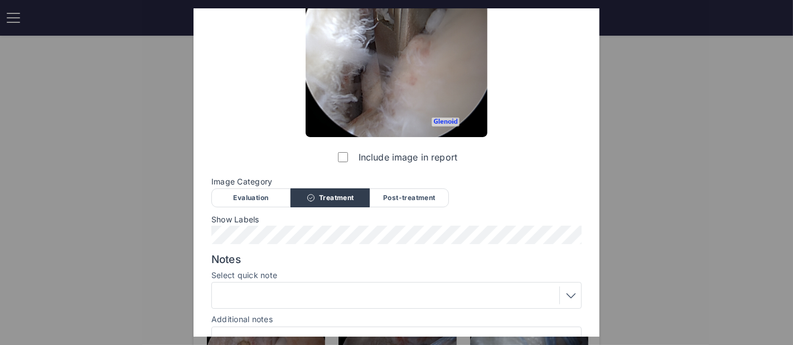
scroll to position [169, 0]
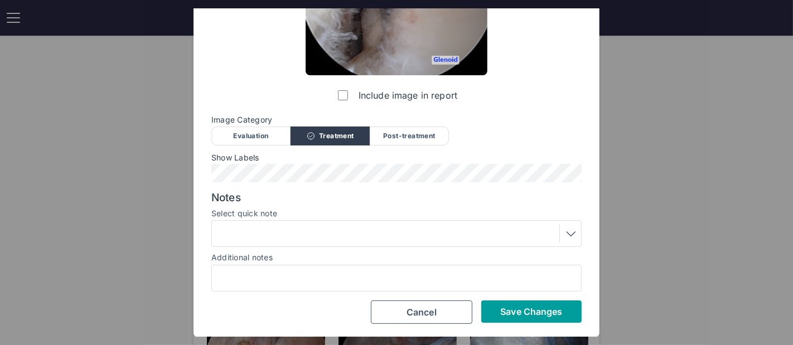
click at [507, 317] on button "Save Changes" at bounding box center [531, 311] width 100 height 22
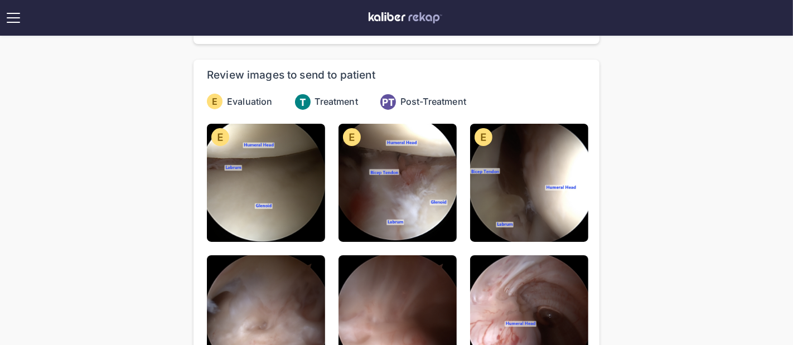
scroll to position [73, 0]
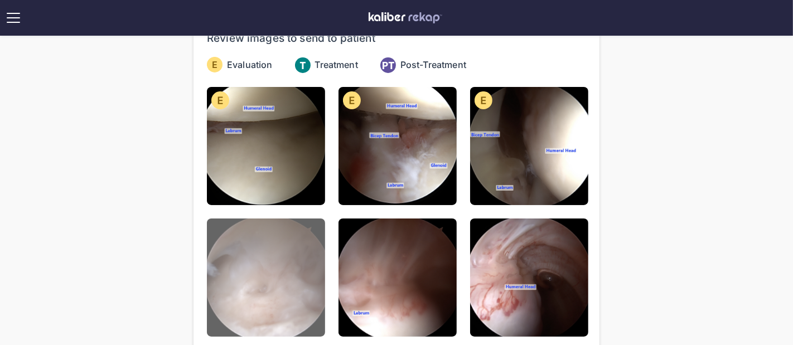
click at [282, 283] on img at bounding box center [266, 277] width 118 height 118
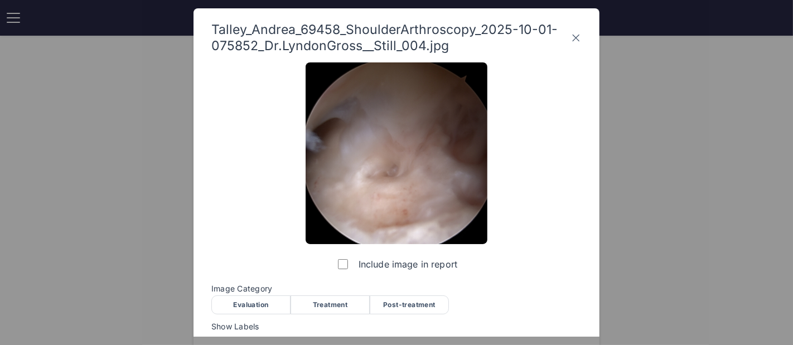
click at [266, 307] on div "Evaluation" at bounding box center [250, 304] width 79 height 19
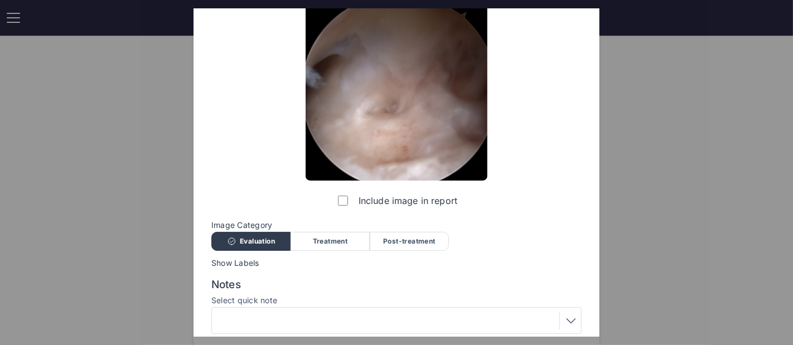
scroll to position [150, 0]
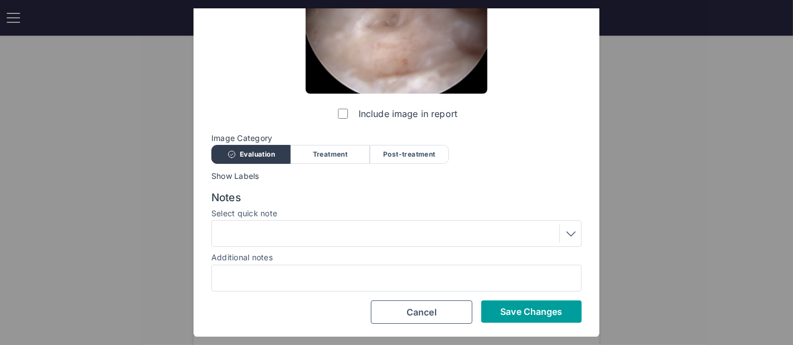
click at [517, 310] on span "Save Changes" at bounding box center [531, 311] width 62 height 11
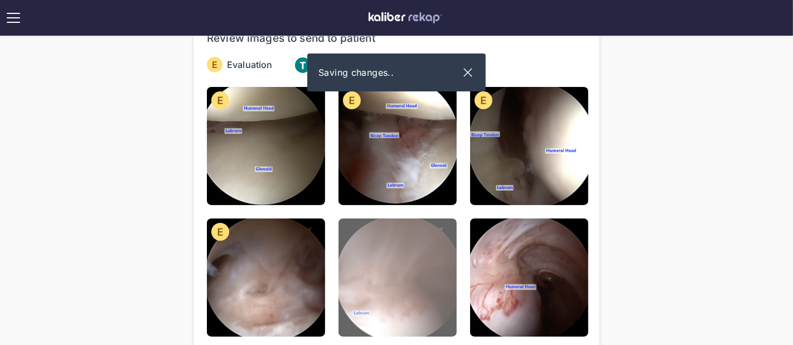
click at [351, 254] on img at bounding box center [397, 277] width 118 height 118
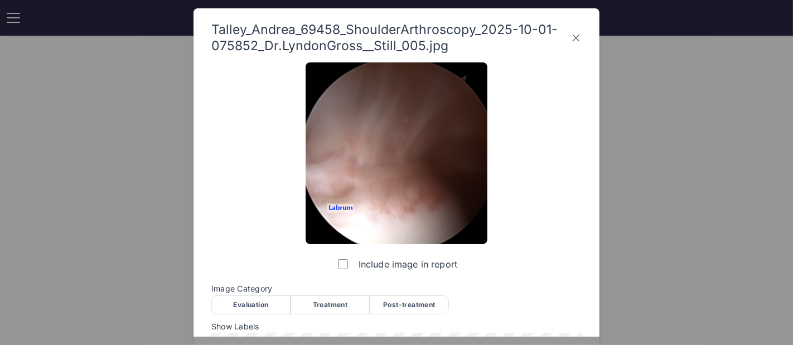
click at [266, 304] on div "Evaluation" at bounding box center [250, 304] width 79 height 19
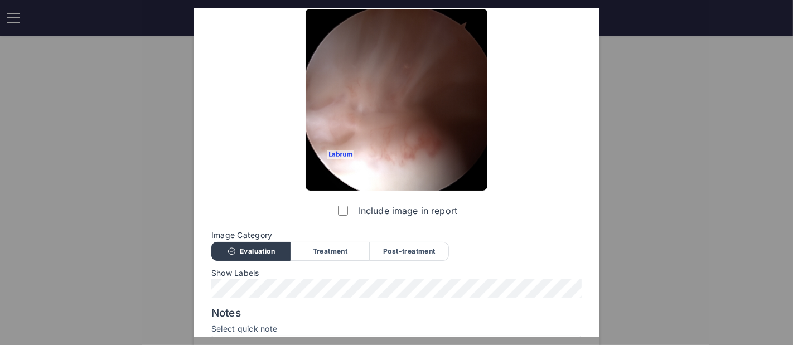
scroll to position [169, 0]
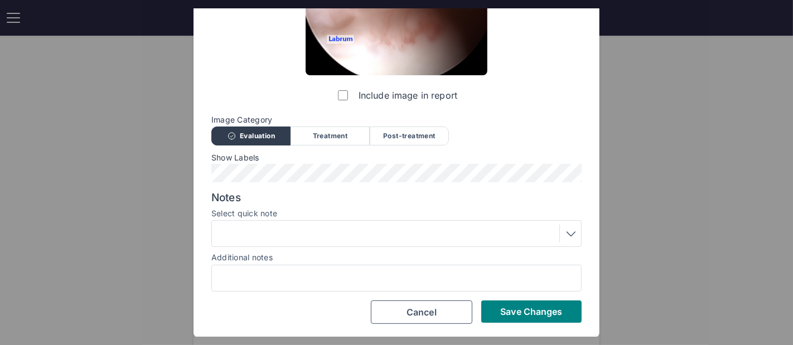
click at [225, 182] on div "Include image in report Image Category Evaluation Treatment Post-treatment Eval…" at bounding box center [396, 109] width 370 height 431
click at [521, 310] on span "Save Changes" at bounding box center [531, 311] width 62 height 11
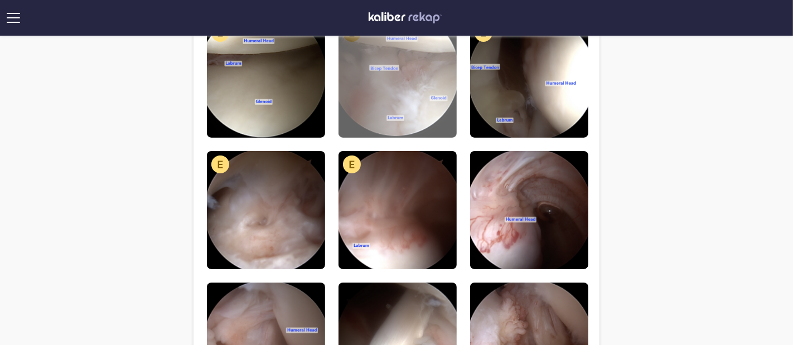
scroll to position [188, 0]
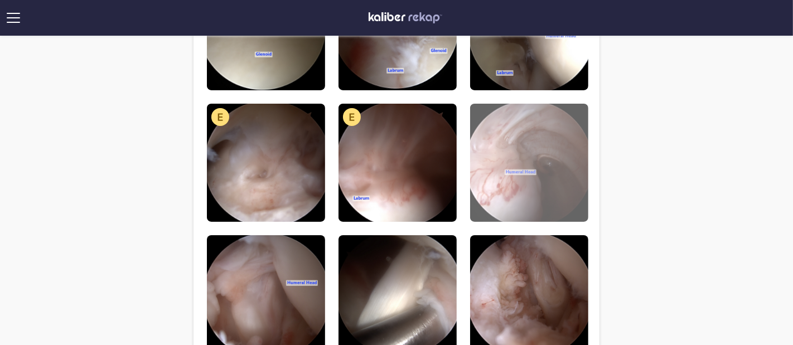
click at [516, 179] on img at bounding box center [529, 163] width 118 height 118
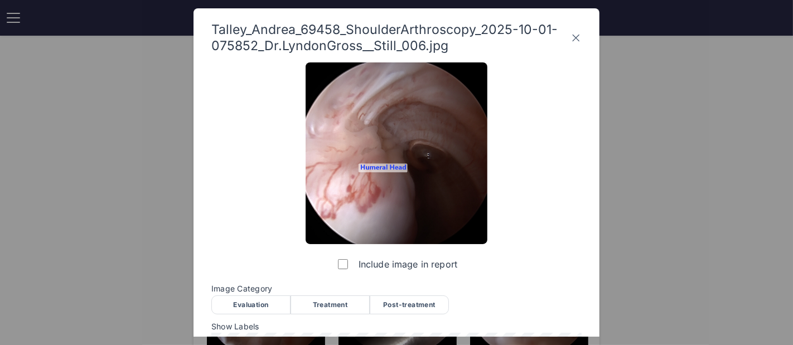
click at [242, 302] on div "Evaluation" at bounding box center [250, 304] width 79 height 19
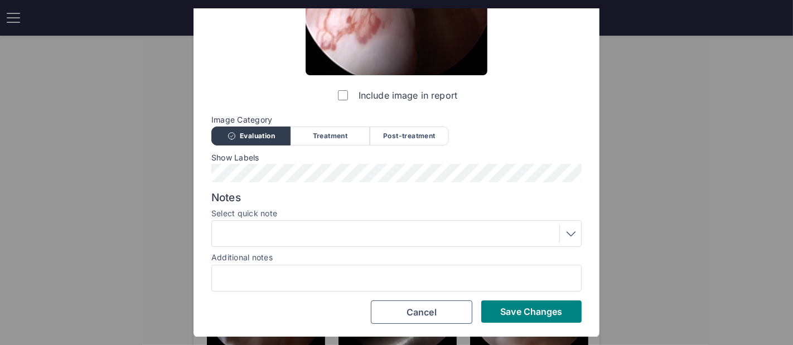
click at [316, 230] on div at bounding box center [396, 234] width 362 height 18
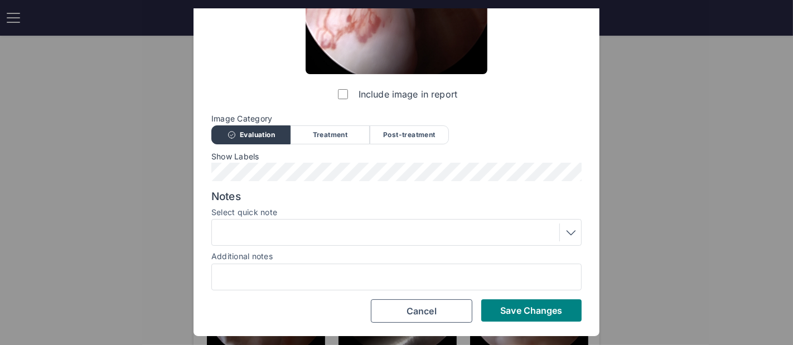
scroll to position [169, 0]
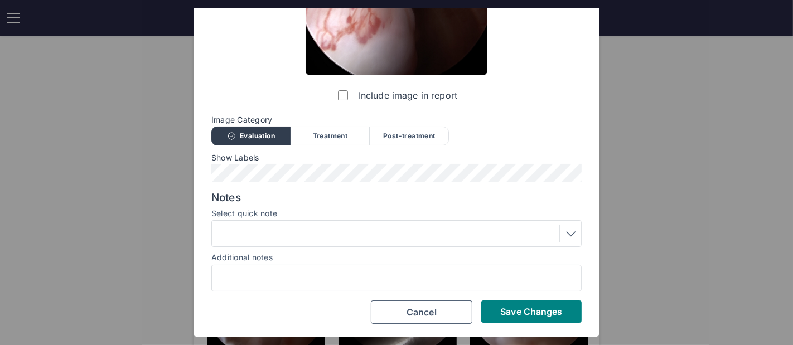
click at [490, 90] on div "Include image in report Image Category Evaluation Treatment Post-treatment Eval…" at bounding box center [396, 109] width 370 height 431
click at [535, 316] on span "Save Changes" at bounding box center [531, 311] width 62 height 11
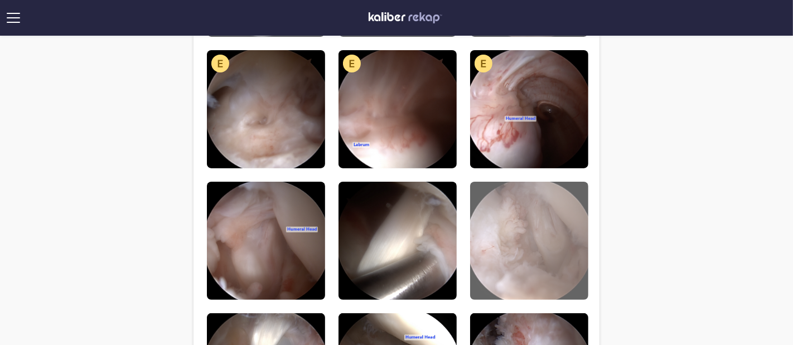
scroll to position [322, 0]
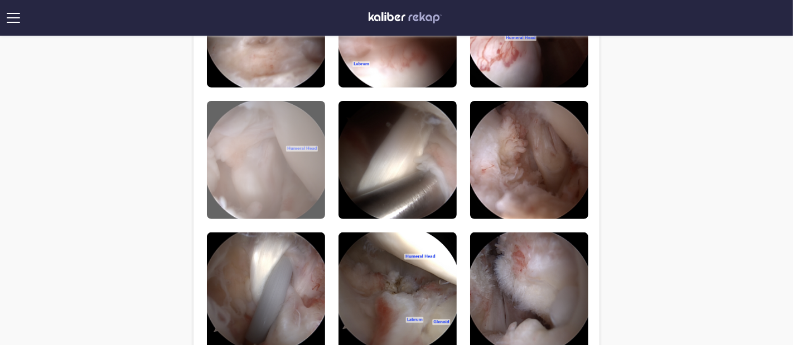
click at [208, 163] on img at bounding box center [266, 160] width 118 height 118
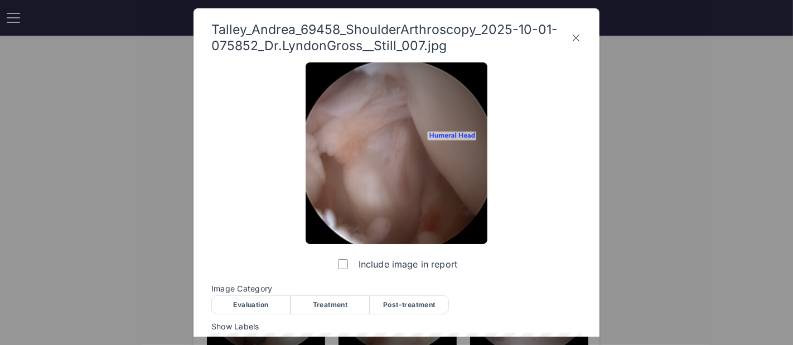
click at [241, 307] on div "Evaluation" at bounding box center [250, 304] width 79 height 19
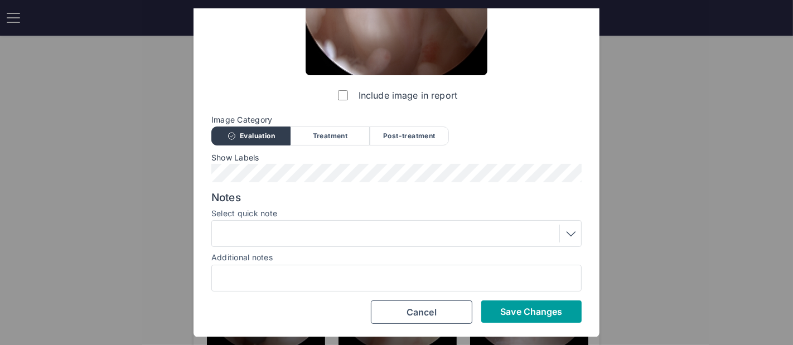
click at [522, 315] on span "Save Changes" at bounding box center [531, 311] width 62 height 11
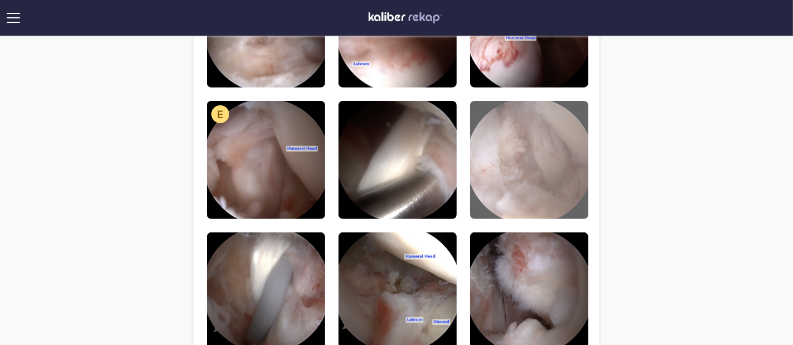
click at [516, 181] on img at bounding box center [529, 160] width 118 height 118
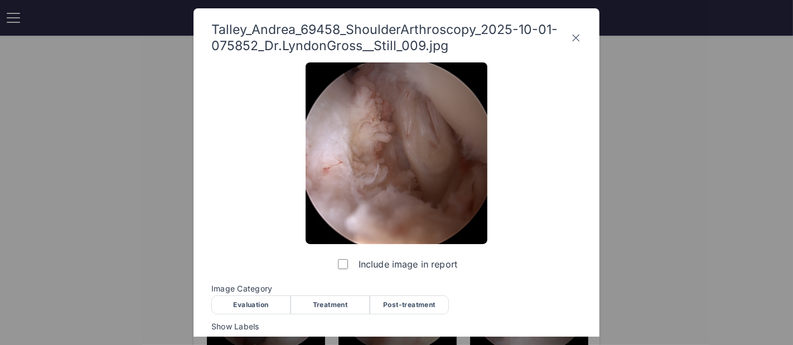
click at [254, 303] on div "Evaluation" at bounding box center [250, 304] width 79 height 19
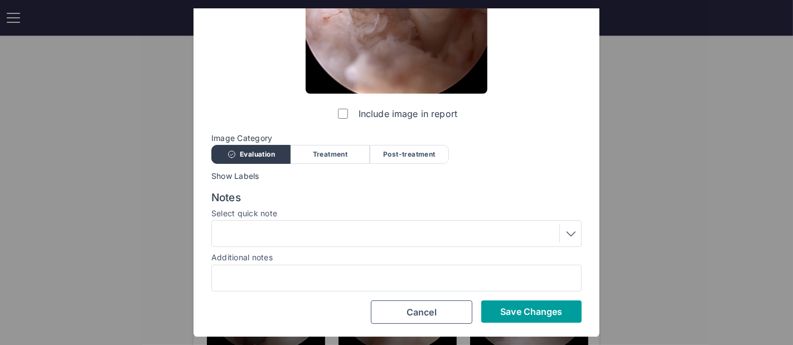
click at [529, 309] on span "Save Changes" at bounding box center [531, 311] width 62 height 11
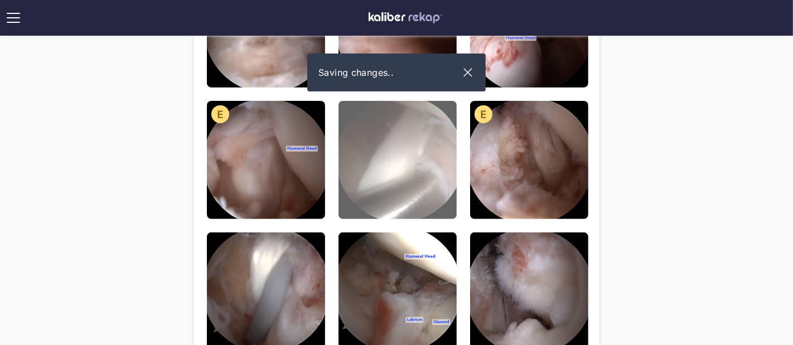
click at [400, 173] on img at bounding box center [397, 160] width 118 height 118
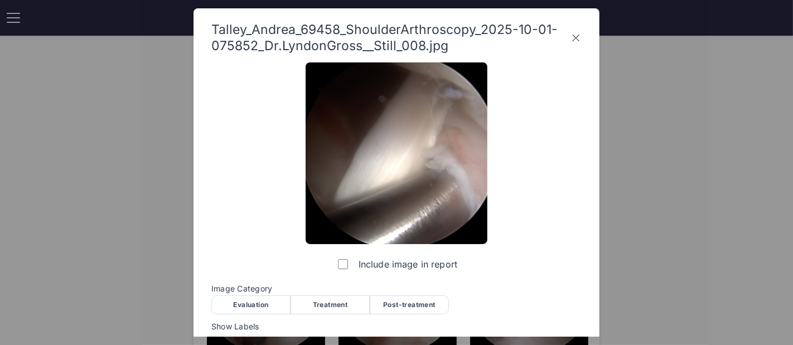
click at [252, 297] on div "Evaluation" at bounding box center [250, 304] width 79 height 19
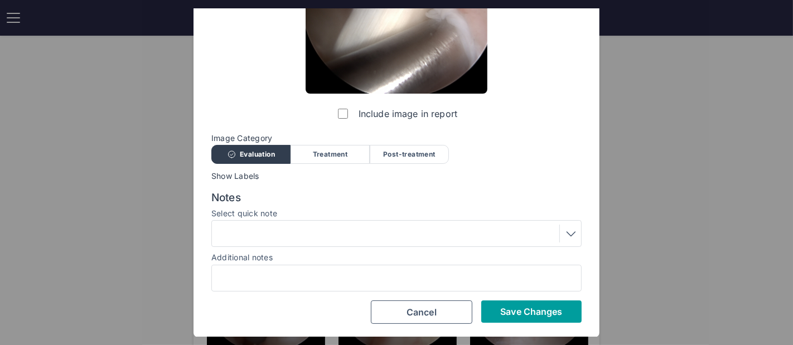
click at [512, 308] on span "Save Changes" at bounding box center [531, 311] width 62 height 11
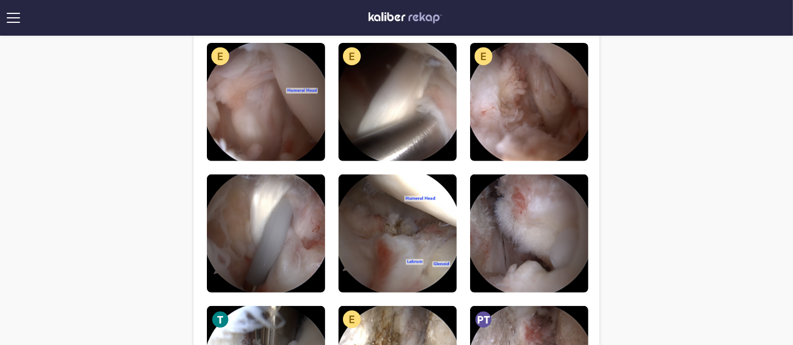
scroll to position [439, 0]
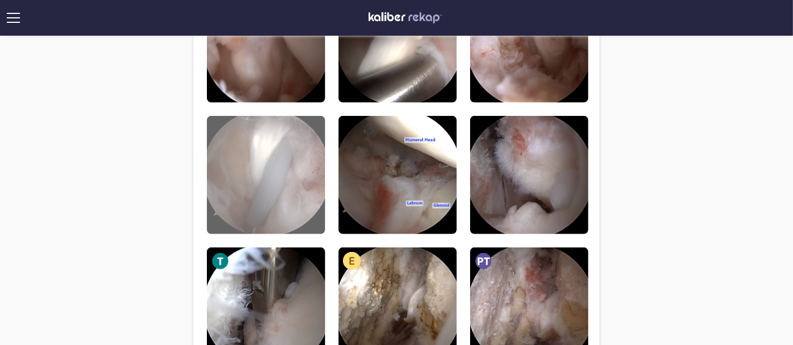
click at [300, 186] on img at bounding box center [266, 175] width 118 height 118
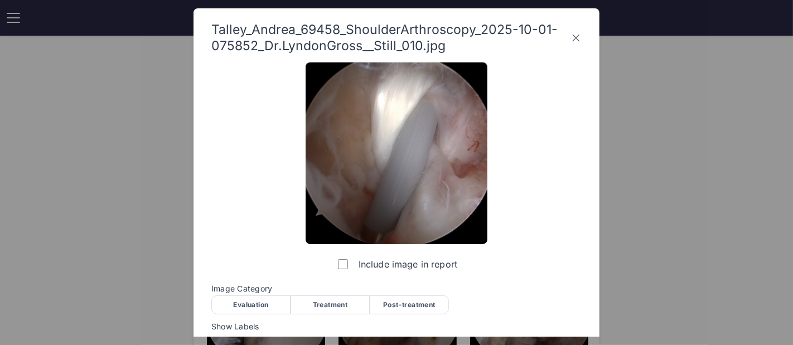
click at [250, 308] on div "Evaluation" at bounding box center [250, 304] width 79 height 19
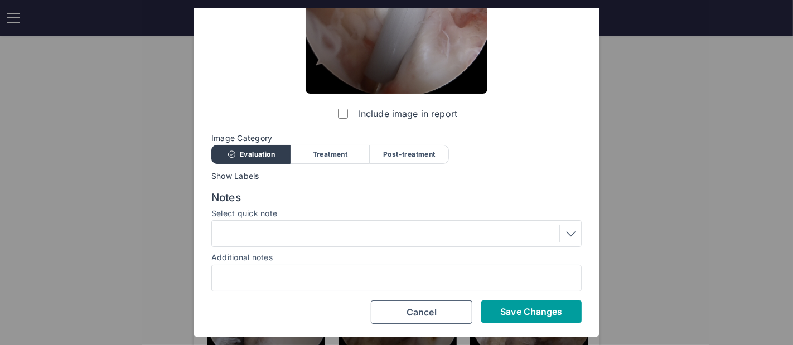
click at [521, 318] on button "Save Changes" at bounding box center [531, 311] width 100 height 22
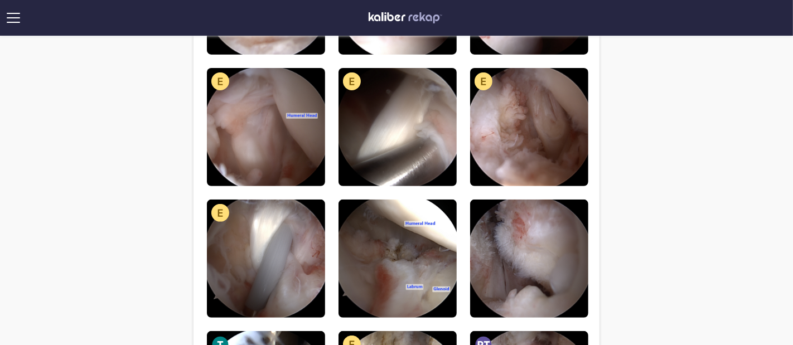
scroll to position [372, 0]
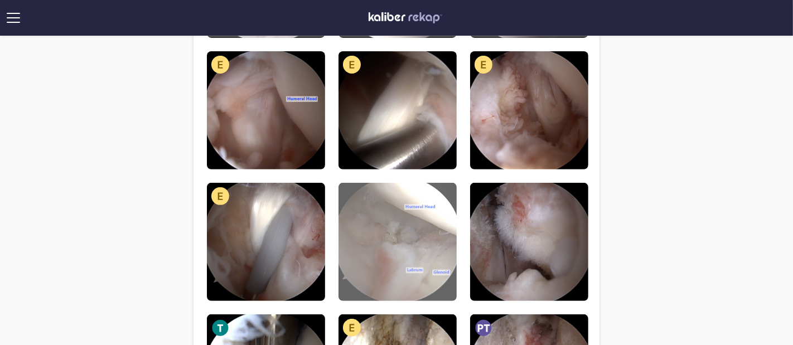
click at [416, 237] on img at bounding box center [397, 242] width 118 height 118
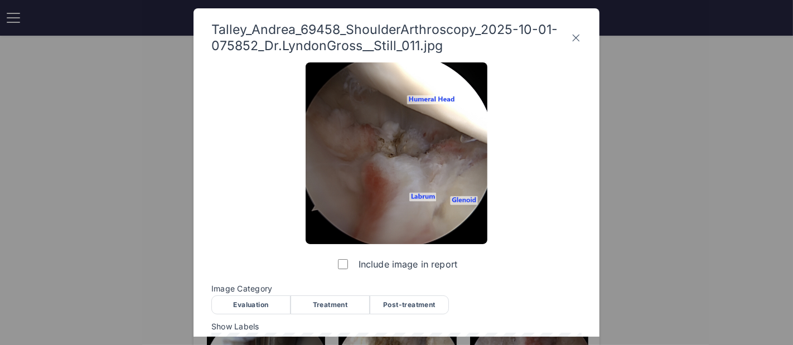
click at [266, 307] on div "Evaluation" at bounding box center [250, 304] width 79 height 19
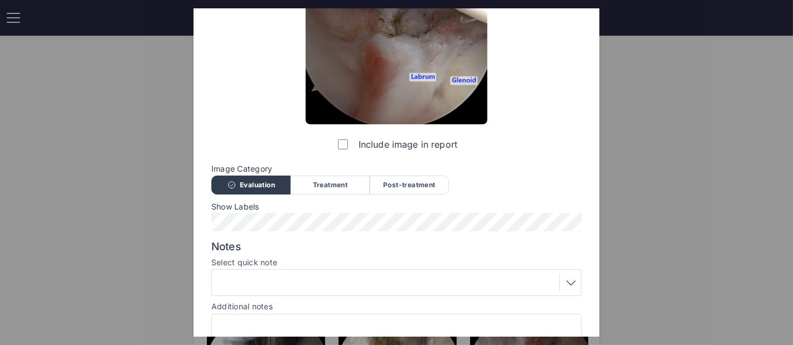
scroll to position [169, 0]
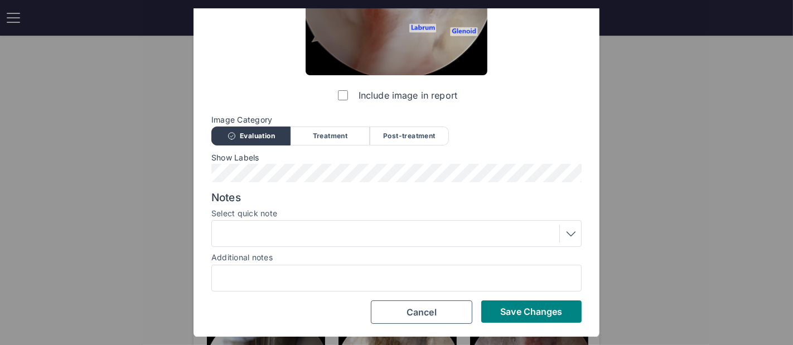
click at [391, 128] on div "Post-treatment" at bounding box center [409, 136] width 79 height 19
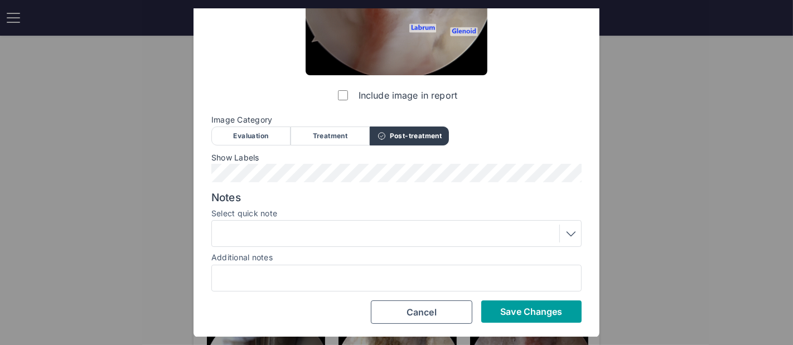
click at [509, 320] on button "Save Changes" at bounding box center [531, 311] width 100 height 22
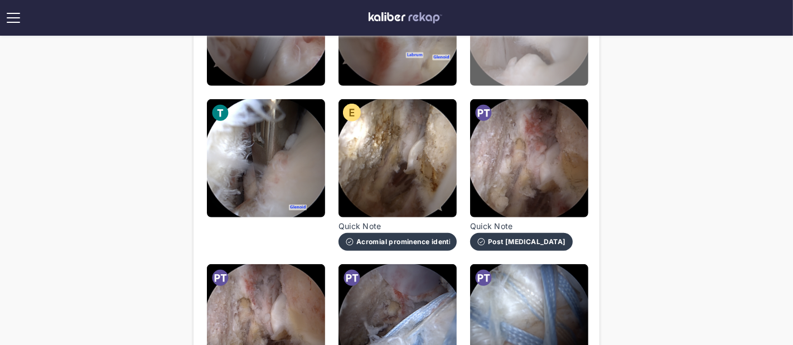
scroll to position [583, 0]
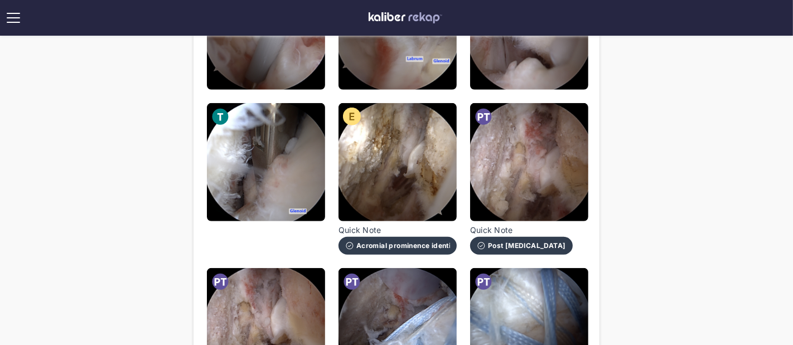
click at [169, 80] on div "**********" at bounding box center [396, 43] width 793 height 1252
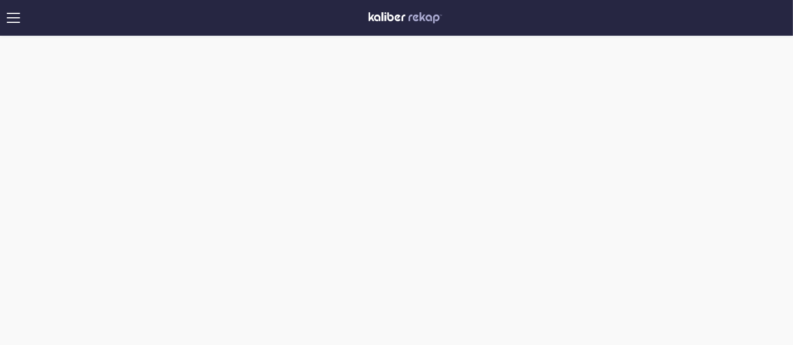
scroll to position [249, 0]
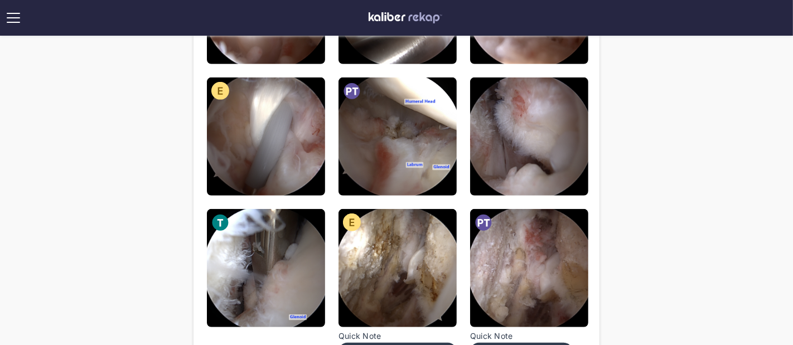
scroll to position [463, 0]
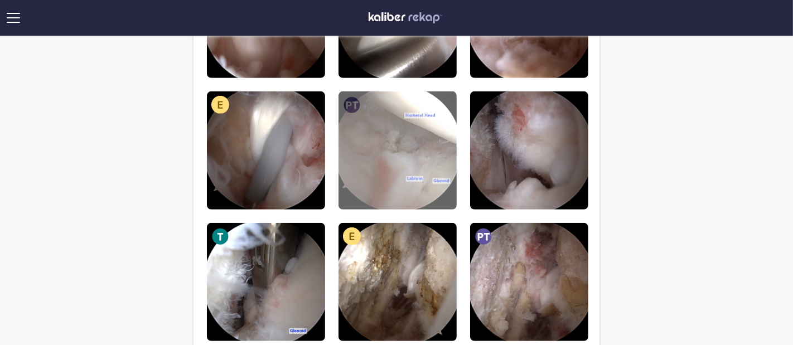
click at [373, 162] on img at bounding box center [397, 150] width 118 height 118
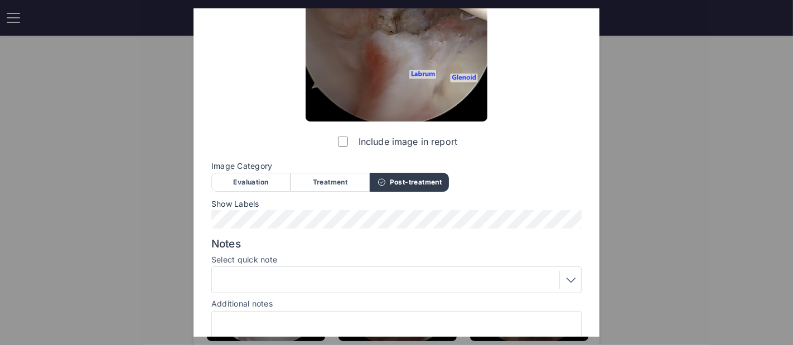
click at [338, 274] on div at bounding box center [396, 280] width 362 height 18
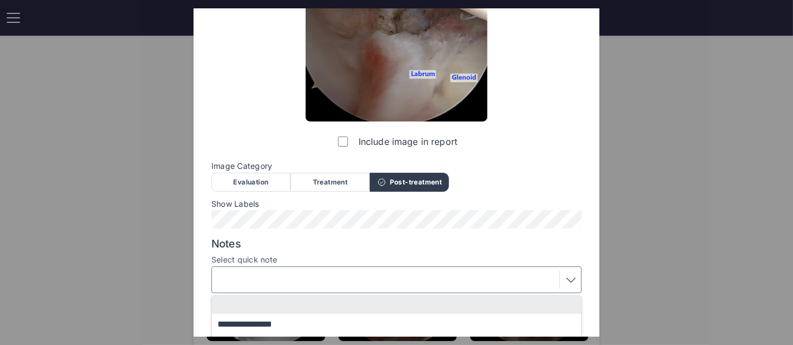
scroll to position [261, 0]
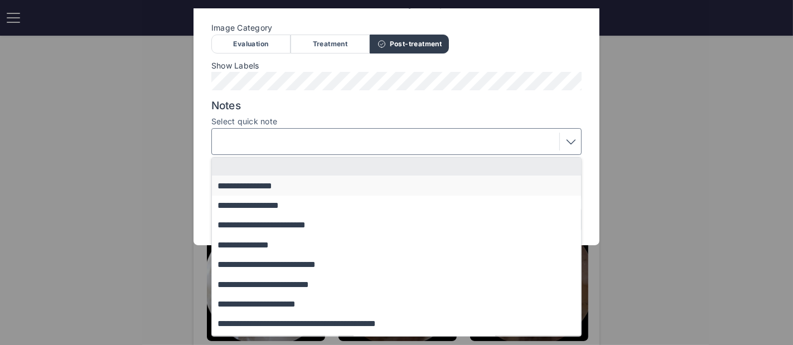
click at [282, 189] on button "**********" at bounding box center [402, 186] width 380 height 20
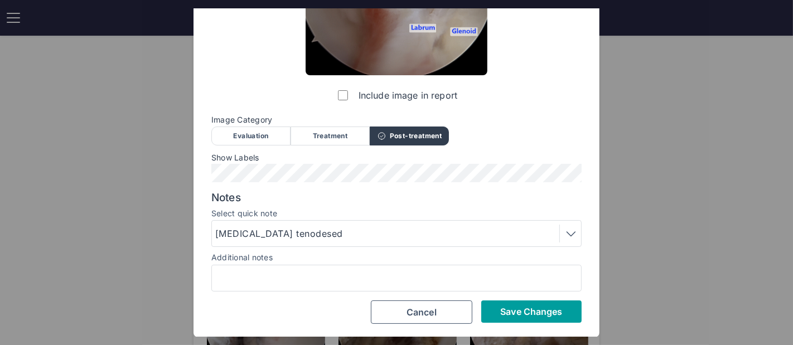
click at [552, 319] on button "Save Changes" at bounding box center [531, 311] width 100 height 22
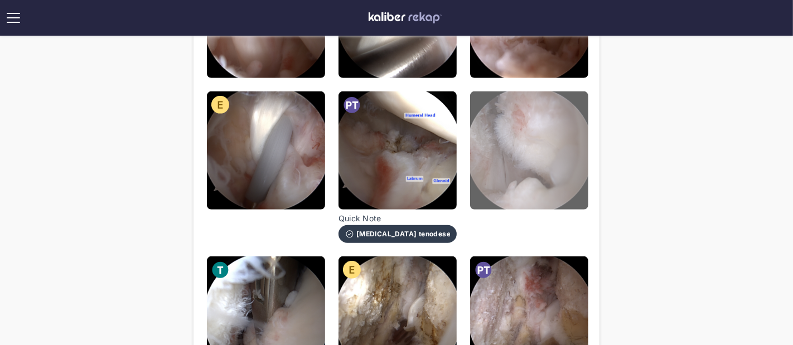
click at [516, 144] on img at bounding box center [529, 150] width 118 height 118
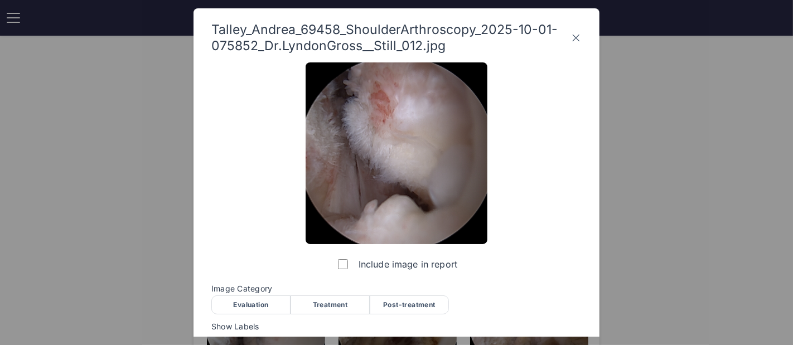
click at [262, 303] on div "Evaluation" at bounding box center [250, 304] width 79 height 19
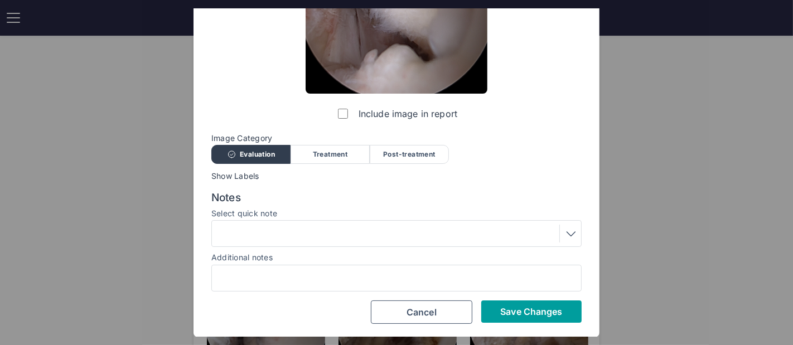
click at [521, 312] on span "Save Changes" at bounding box center [531, 311] width 62 height 11
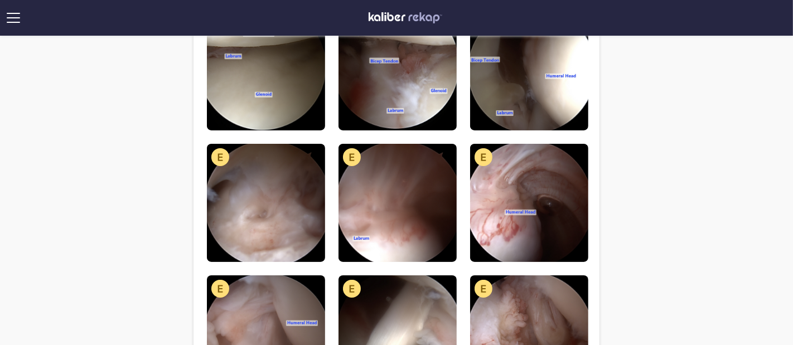
scroll to position [146, 0]
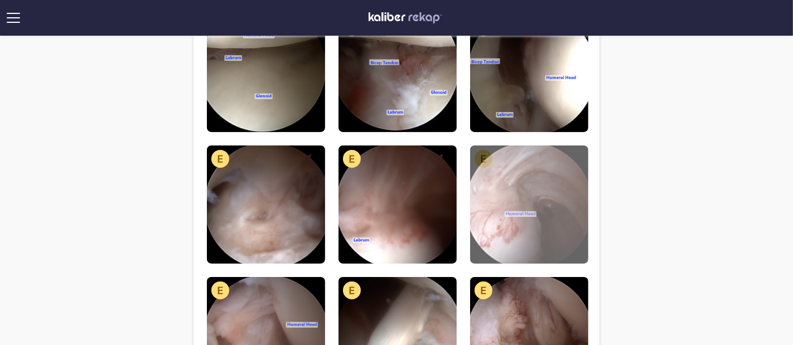
click at [524, 222] on img at bounding box center [529, 204] width 118 height 118
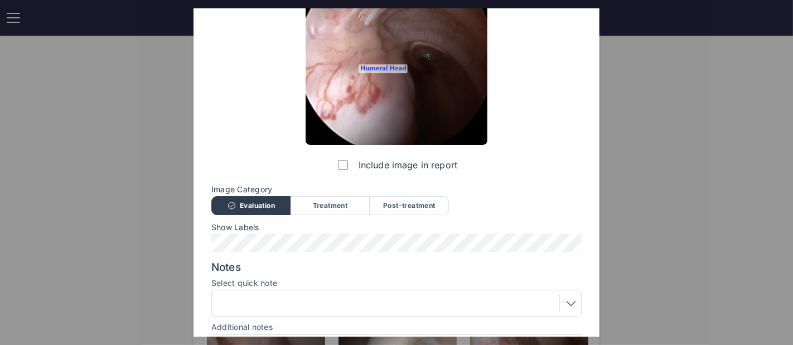
click at [305, 307] on div at bounding box center [396, 303] width 362 height 18
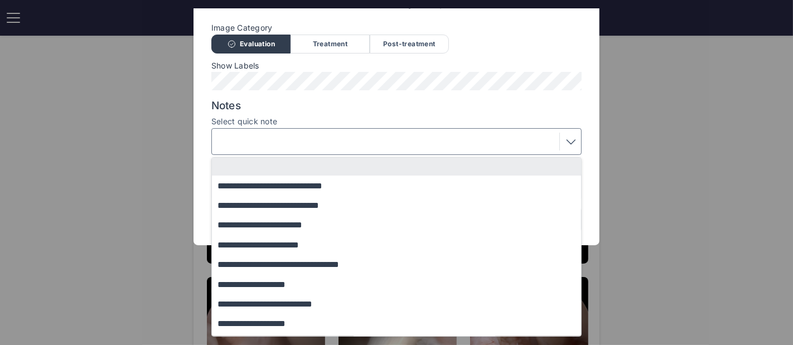
scroll to position [135, 0]
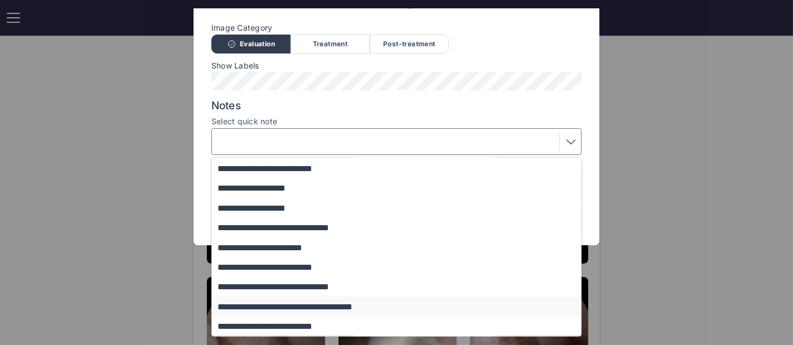
click at [292, 307] on button "**********" at bounding box center [402, 307] width 380 height 20
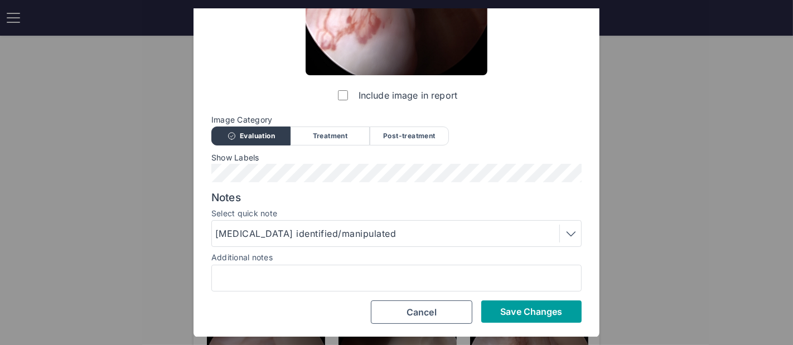
click at [513, 310] on span "Save Changes" at bounding box center [531, 311] width 62 height 11
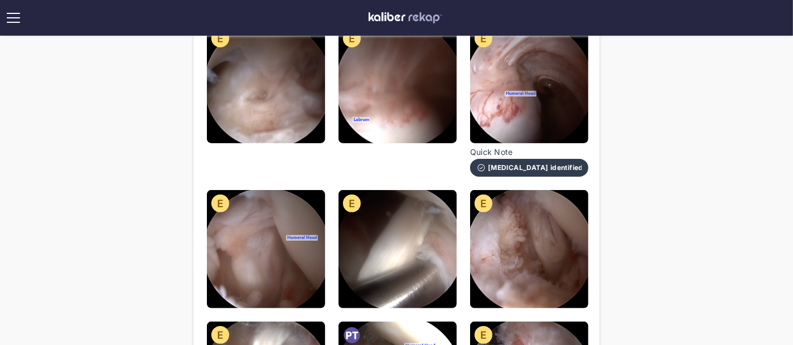
scroll to position [212, 0]
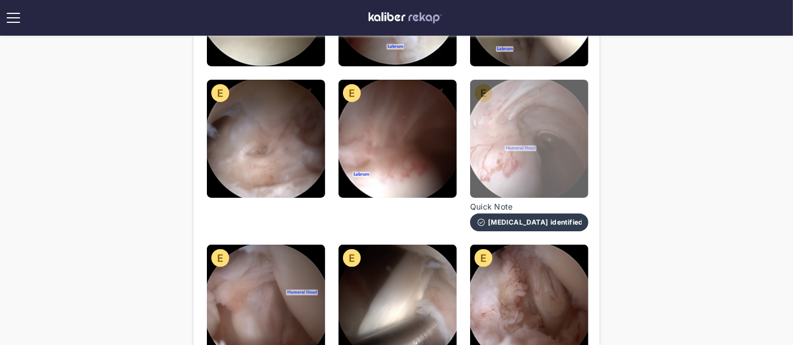
click at [505, 160] on img at bounding box center [529, 139] width 118 height 118
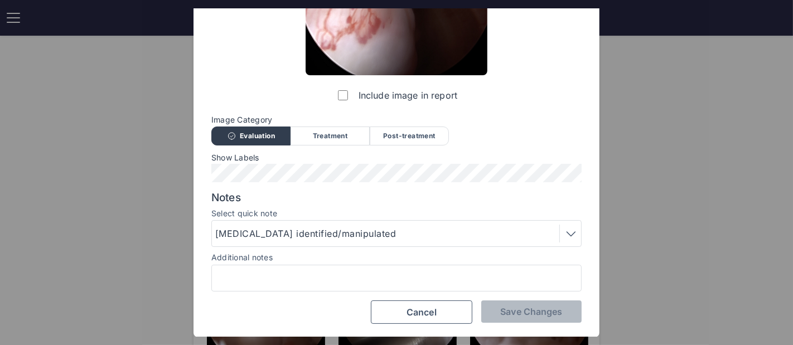
click at [331, 228] on div "Rotator cuff tear identified/manipulated" at bounding box center [307, 233] width 184 height 13
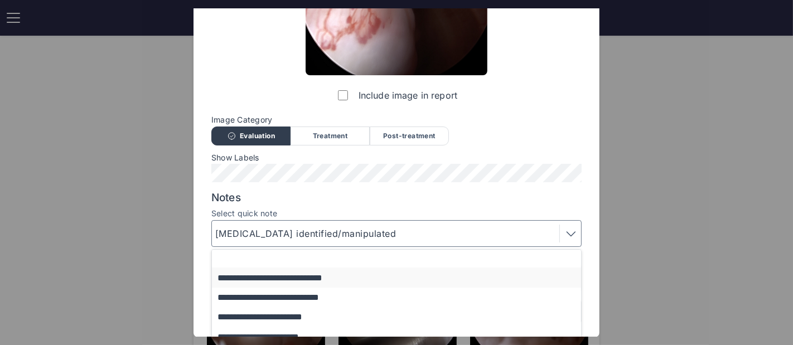
click at [307, 270] on button "**********" at bounding box center [402, 278] width 380 height 20
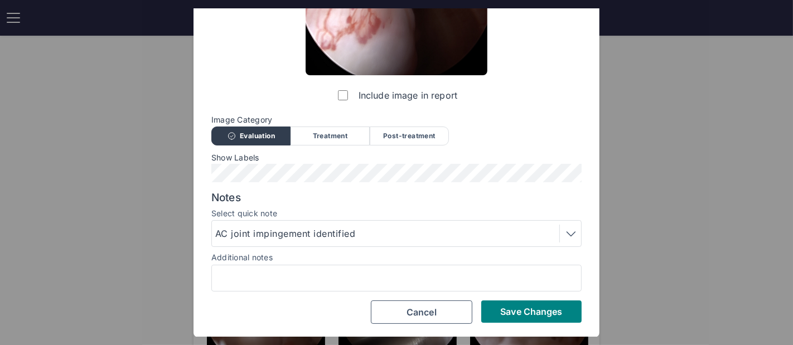
click at [301, 233] on div "AC joint impingement identified" at bounding box center [287, 233] width 144 height 13
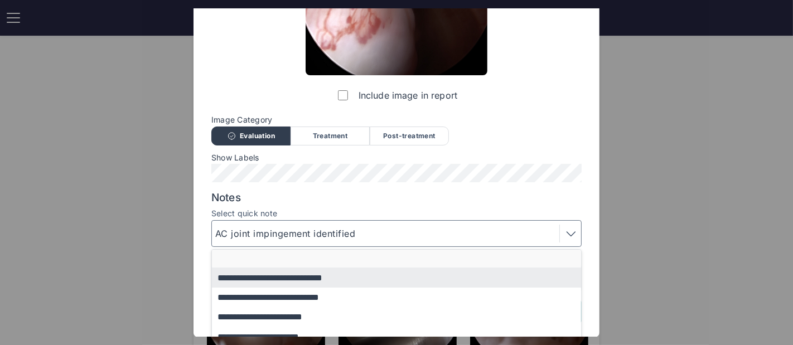
click at [283, 262] on button "button" at bounding box center [402, 259] width 380 height 18
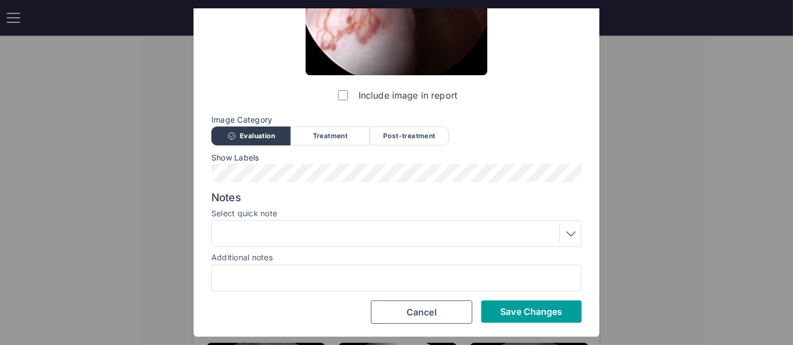
click at [532, 313] on span "Save Changes" at bounding box center [531, 311] width 62 height 11
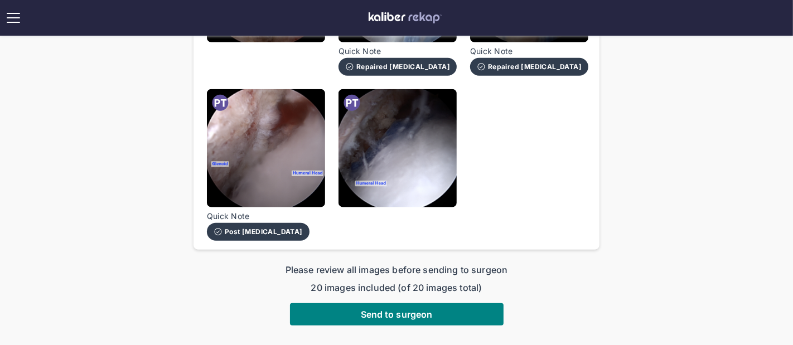
scroll to position [961, 0]
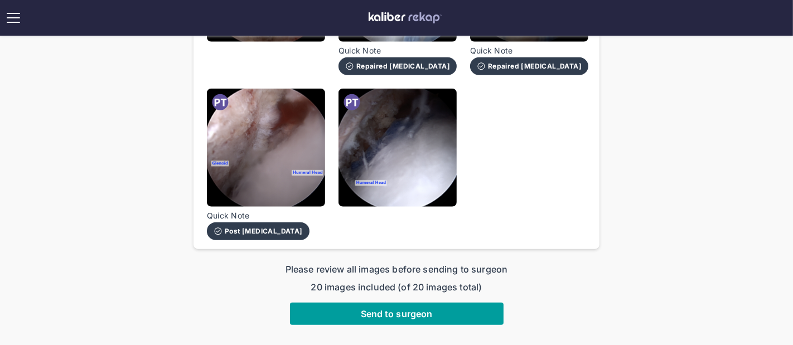
click at [487, 309] on button "Send to surgeon" at bounding box center [396, 314] width 213 height 22
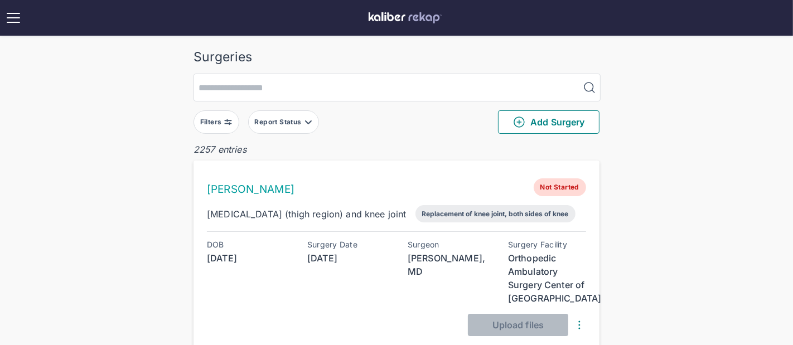
click at [487, 309] on div "DOB 1960-07-28 Surgery Date 2025-12-10 Surgeon Lyndon Gross, MD Surgery Facilit…" at bounding box center [396, 288] width 379 height 96
